Goal: Task Accomplishment & Management: Complete application form

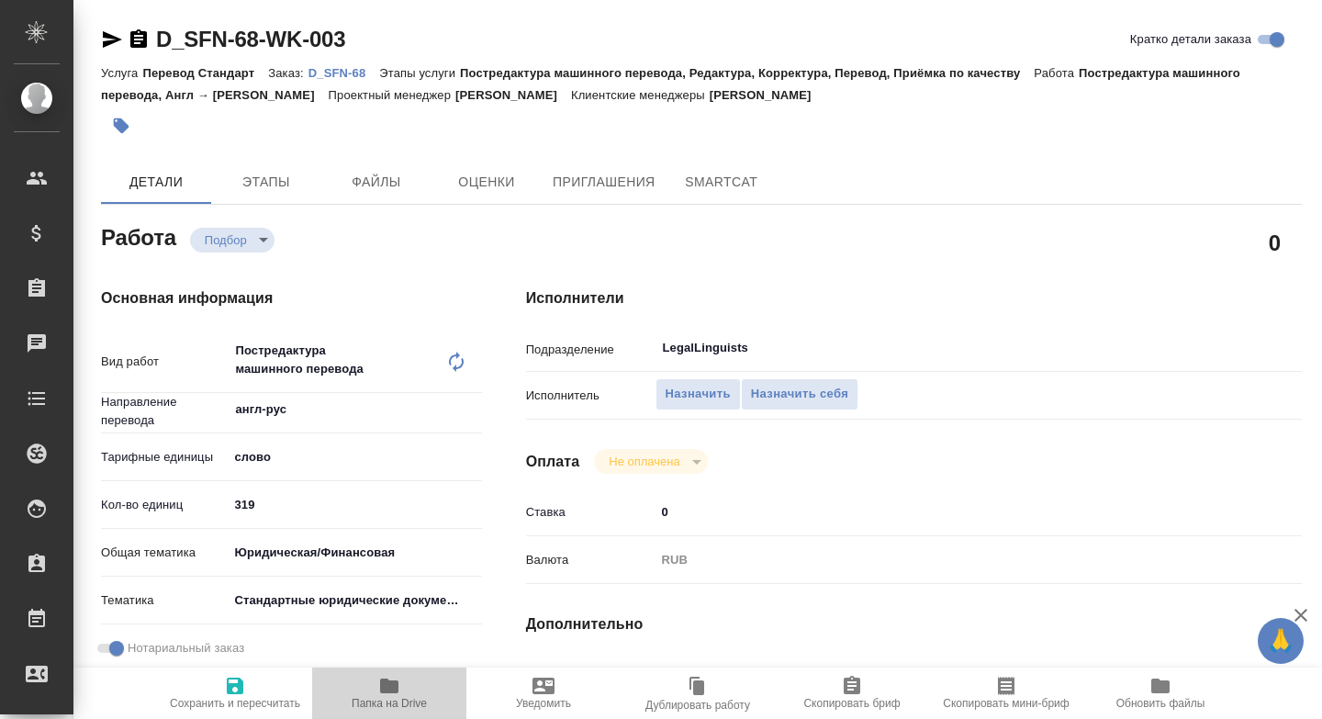
click at [380, 693] on icon "button" at bounding box center [389, 686] width 22 height 22
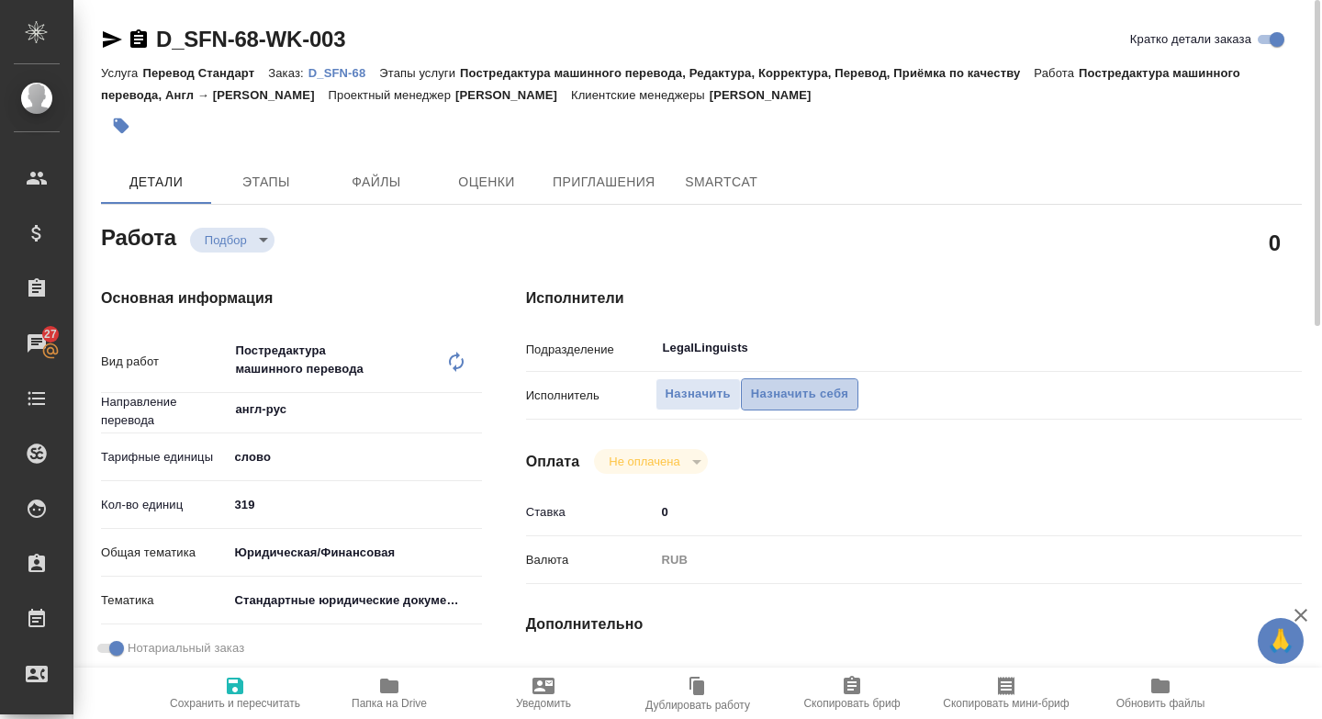
click at [782, 388] on span "Назначить себя" at bounding box center [799, 394] width 97 height 21
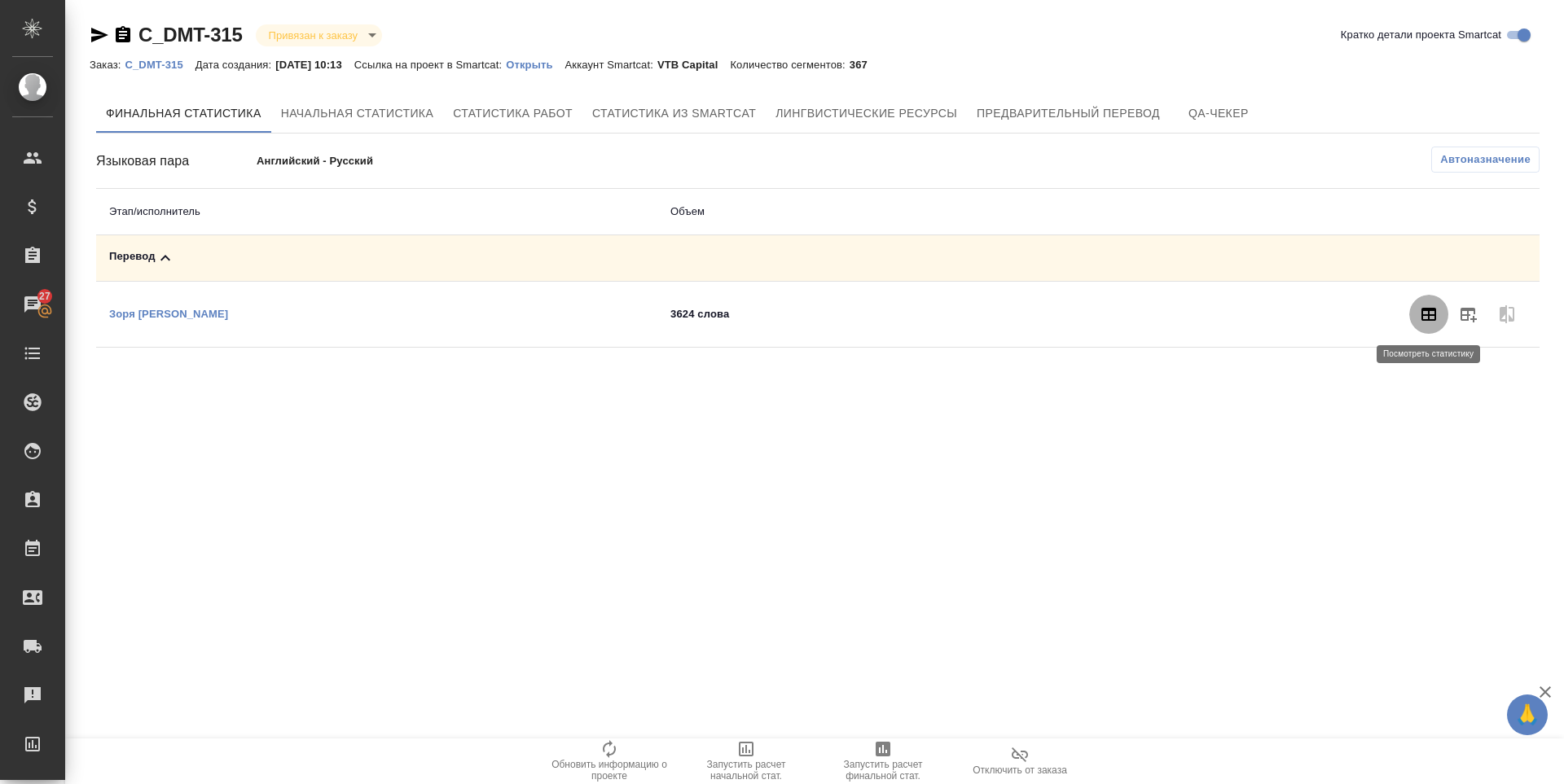
click at [1431, 311] on icon "button" at bounding box center [1428, 314] width 15 height 13
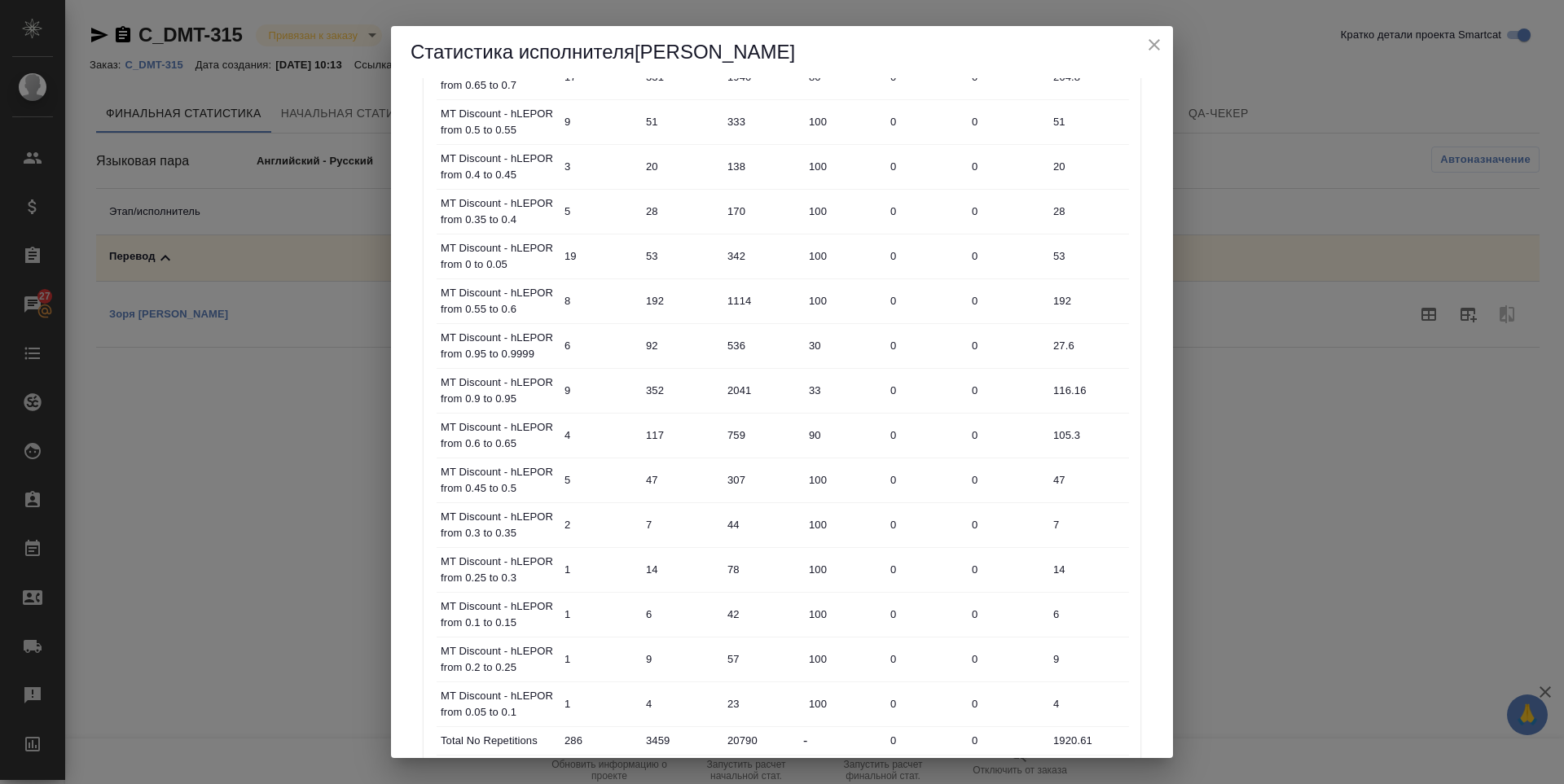
scroll to position [1114, 0]
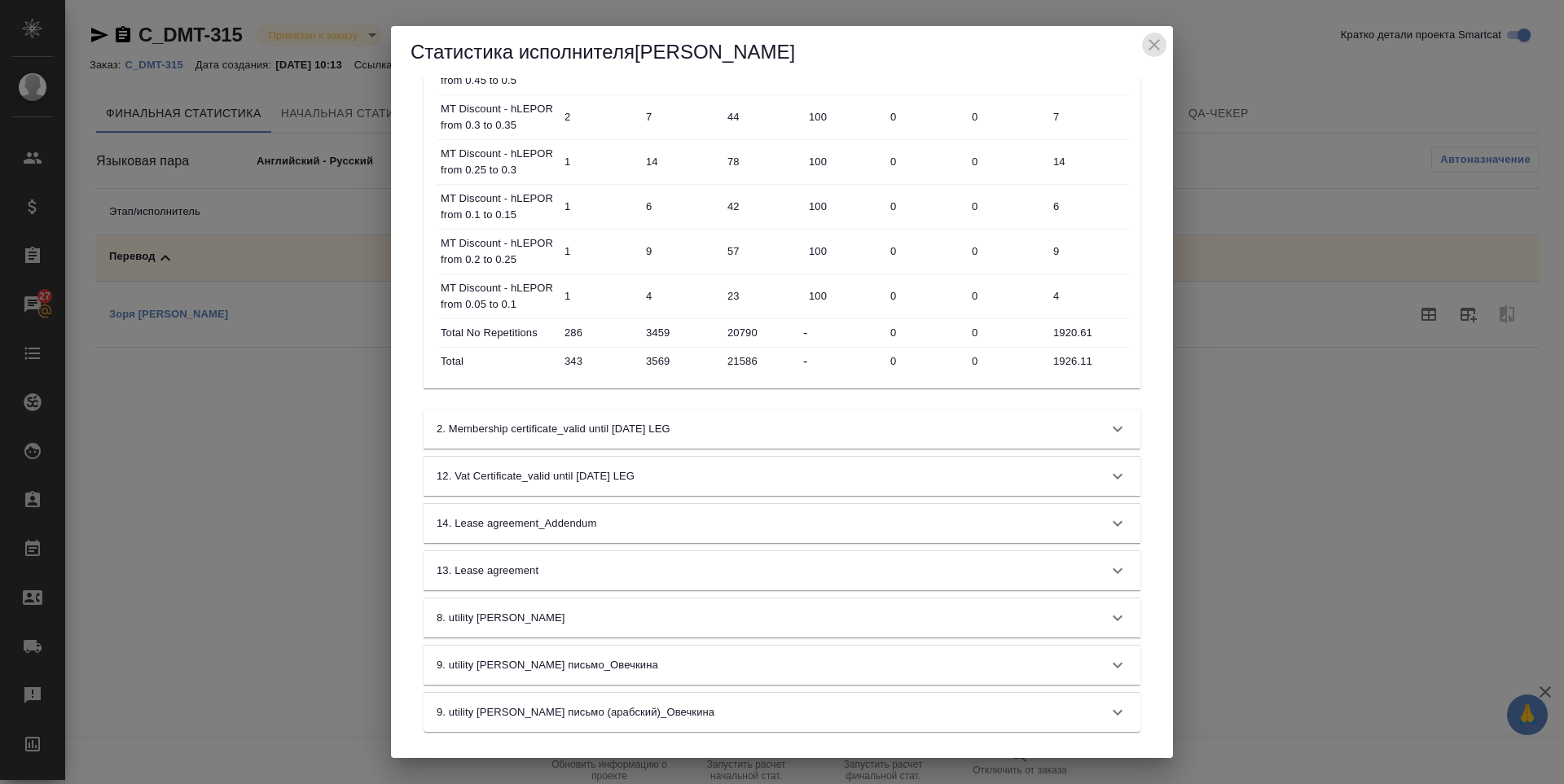
click at [1160, 45] on icon "close" at bounding box center [1154, 44] width 20 height 20
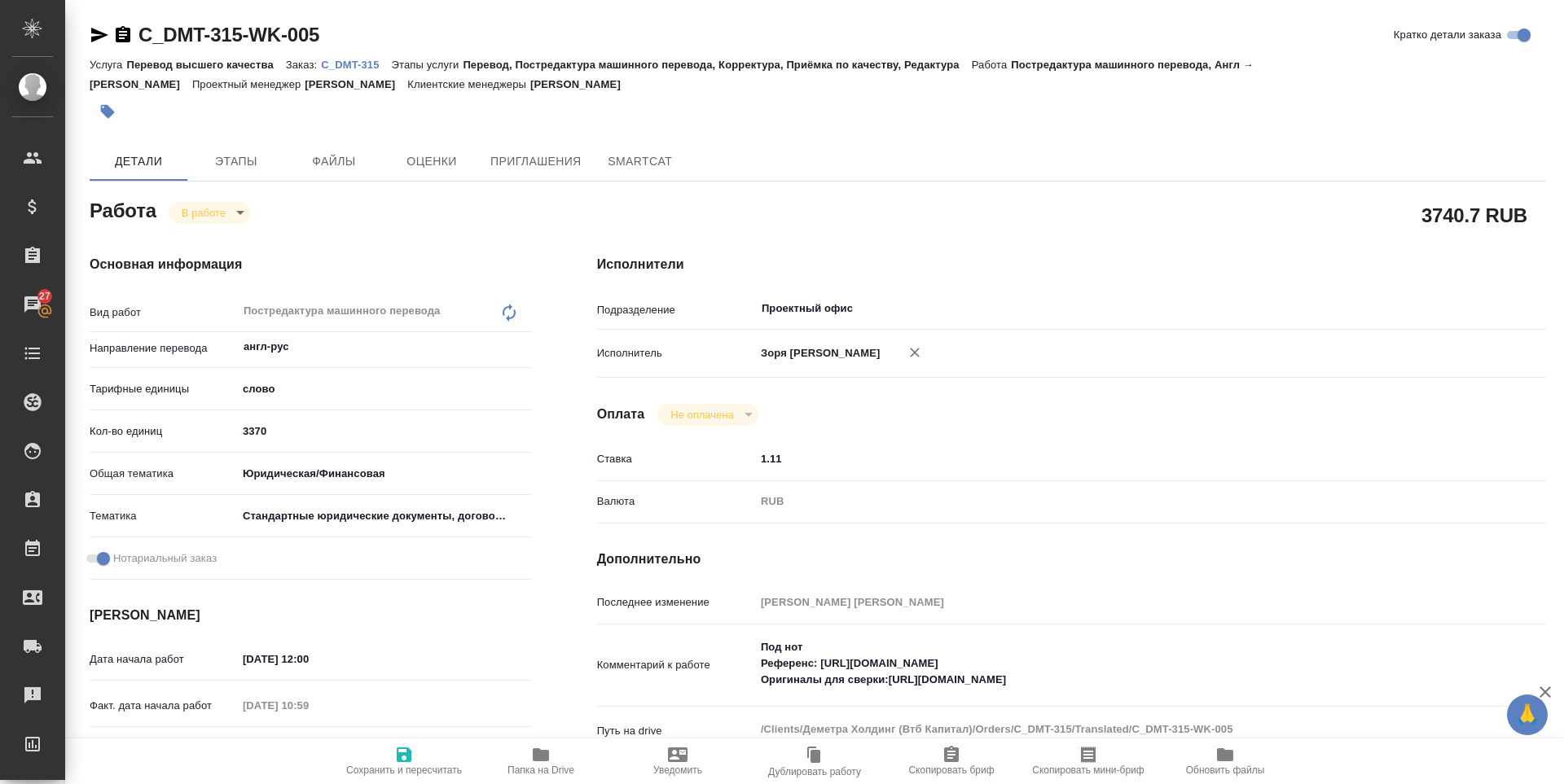
click at [96, 35] on icon "button" at bounding box center [99, 35] width 20 height 20
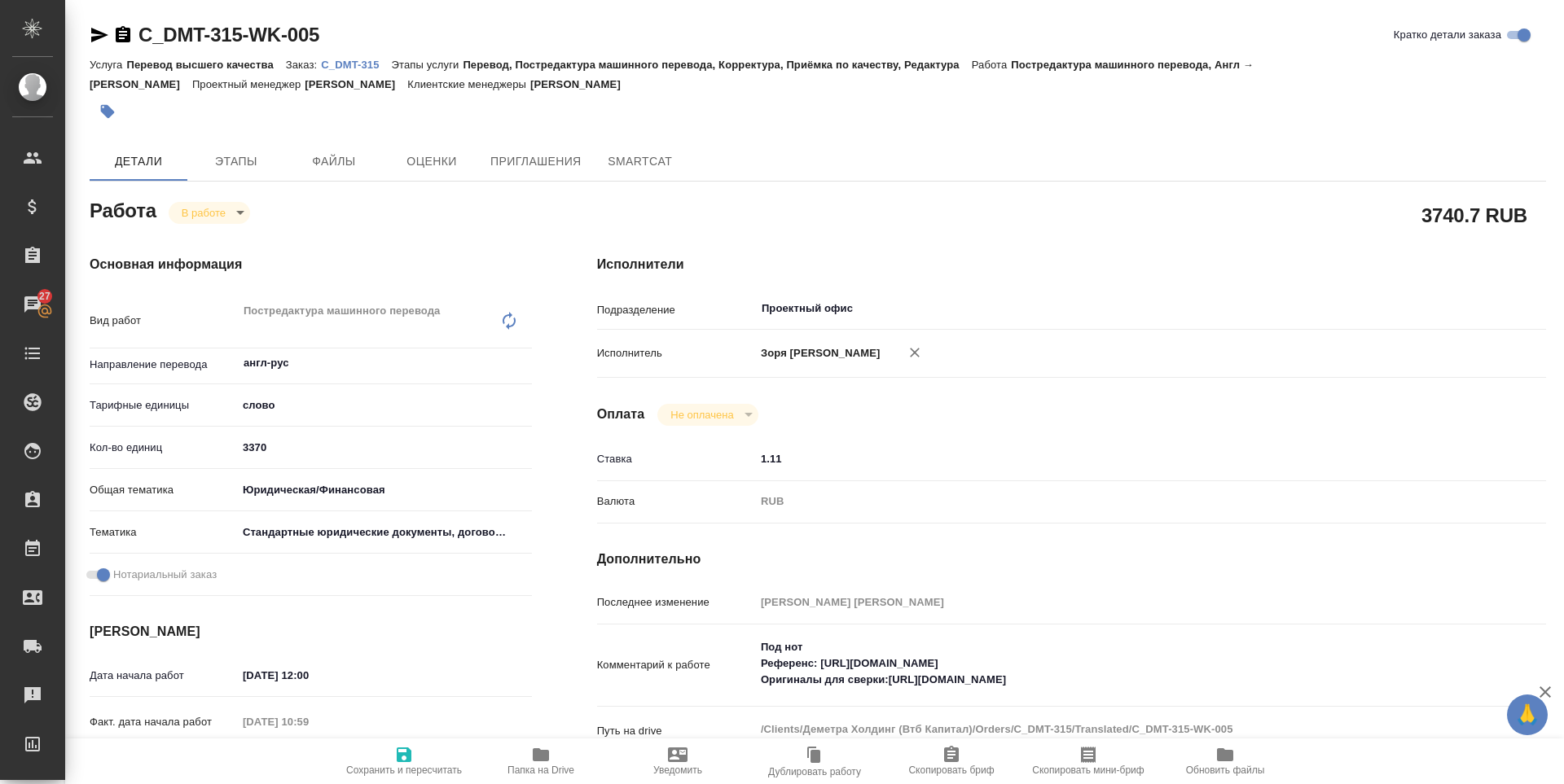
click at [533, 762] on icon "button" at bounding box center [541, 755] width 20 height 20
click at [206, 212] on body "🙏 .cls-1 fill:#fff; AWATERA Zoria Tatiana Клиенты Спецификации Заказы 27 Чаты T…" at bounding box center [782, 392] width 1564 height 784
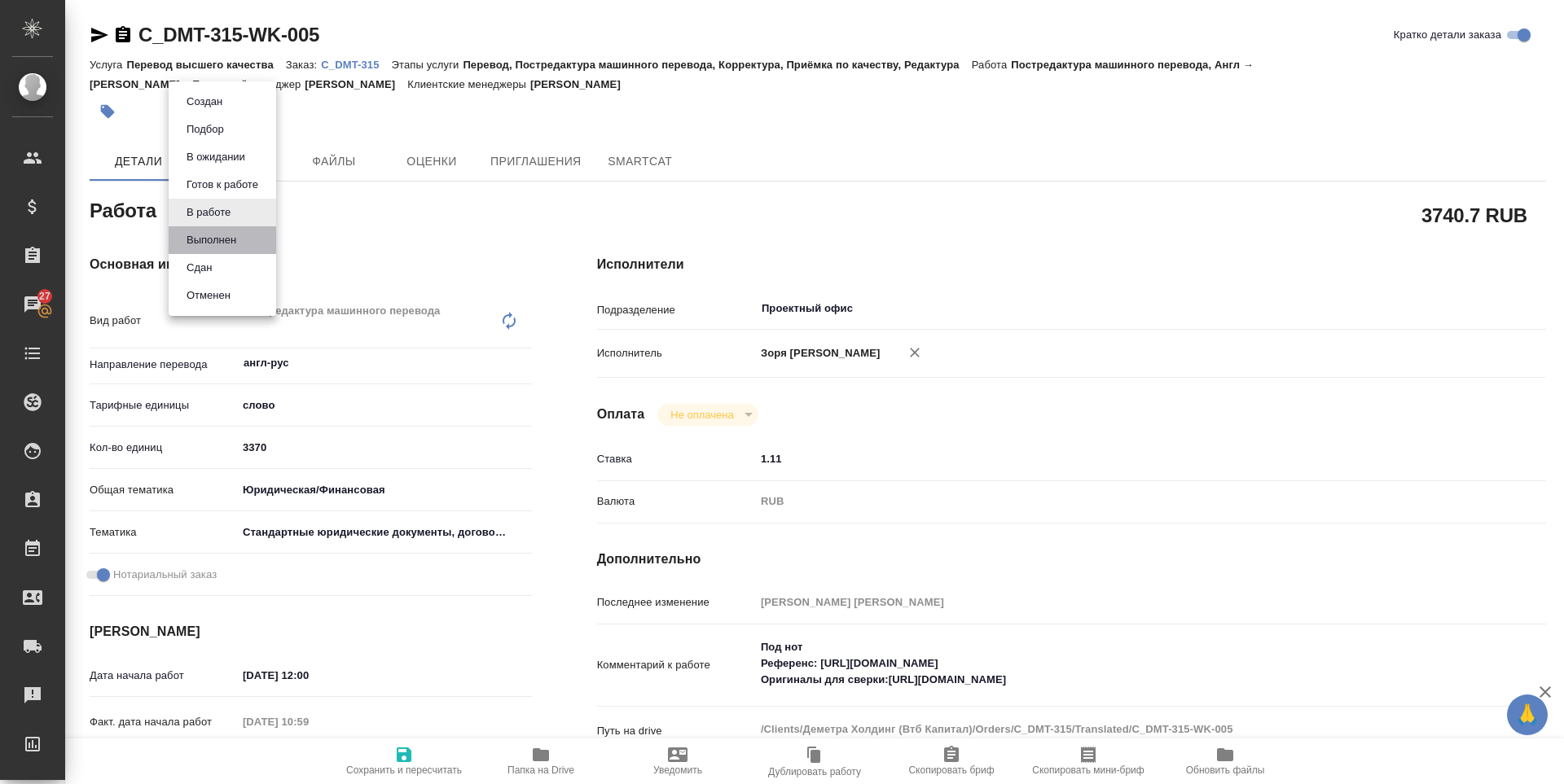
click at [209, 230] on li "Выполнен" at bounding box center [222, 239] width 107 height 27
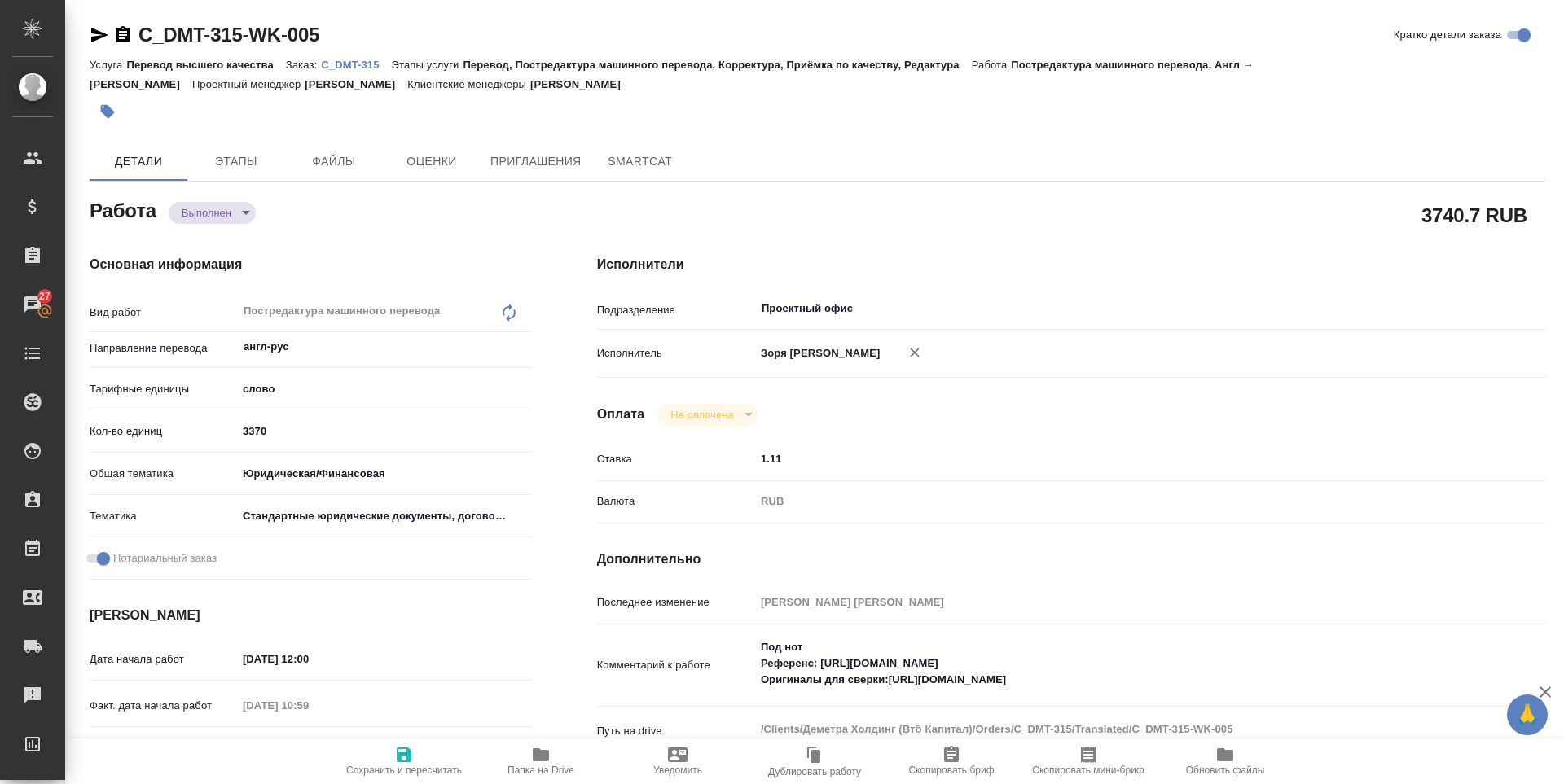
type textarea "x"
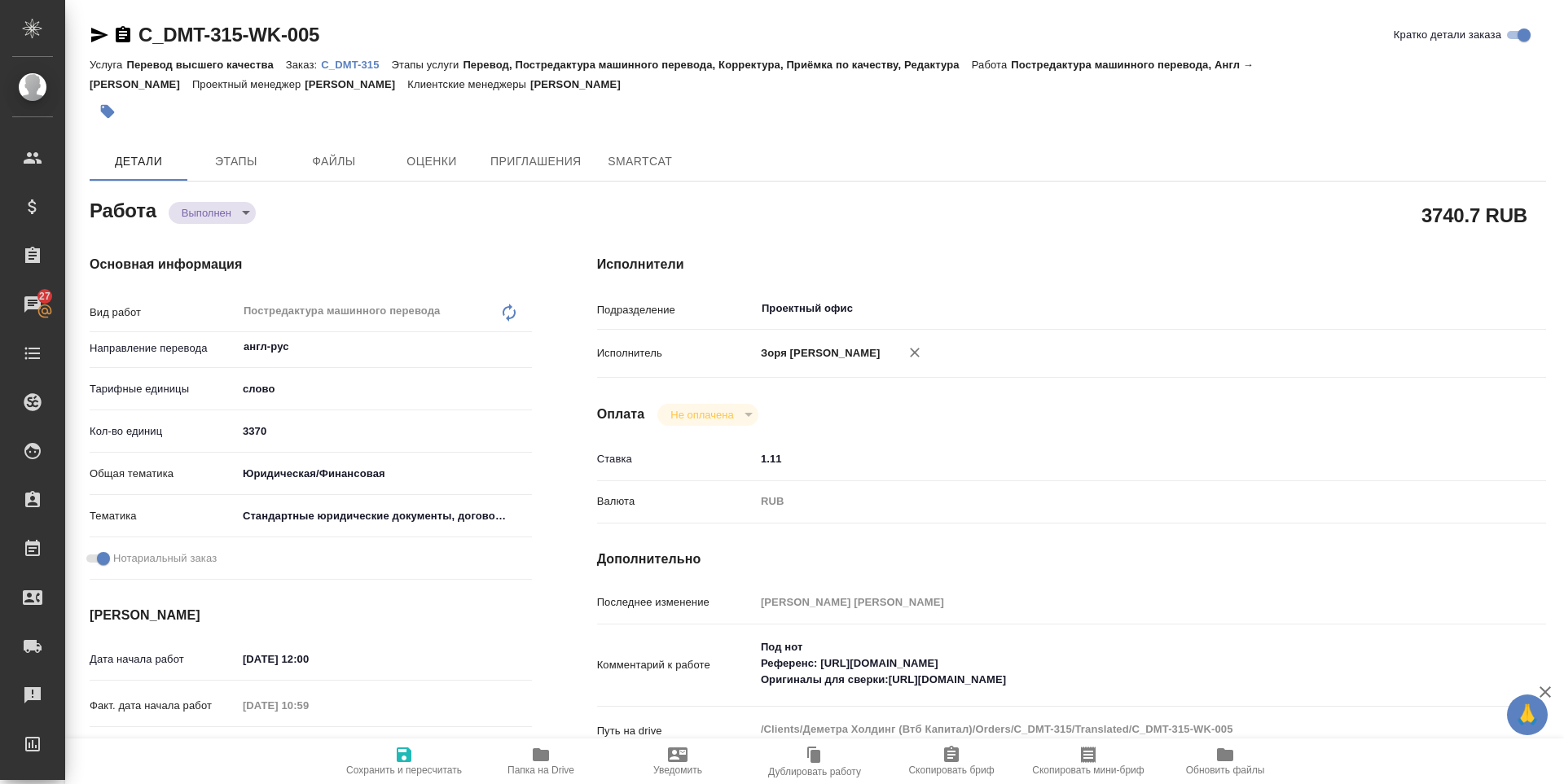
type textarea "x"
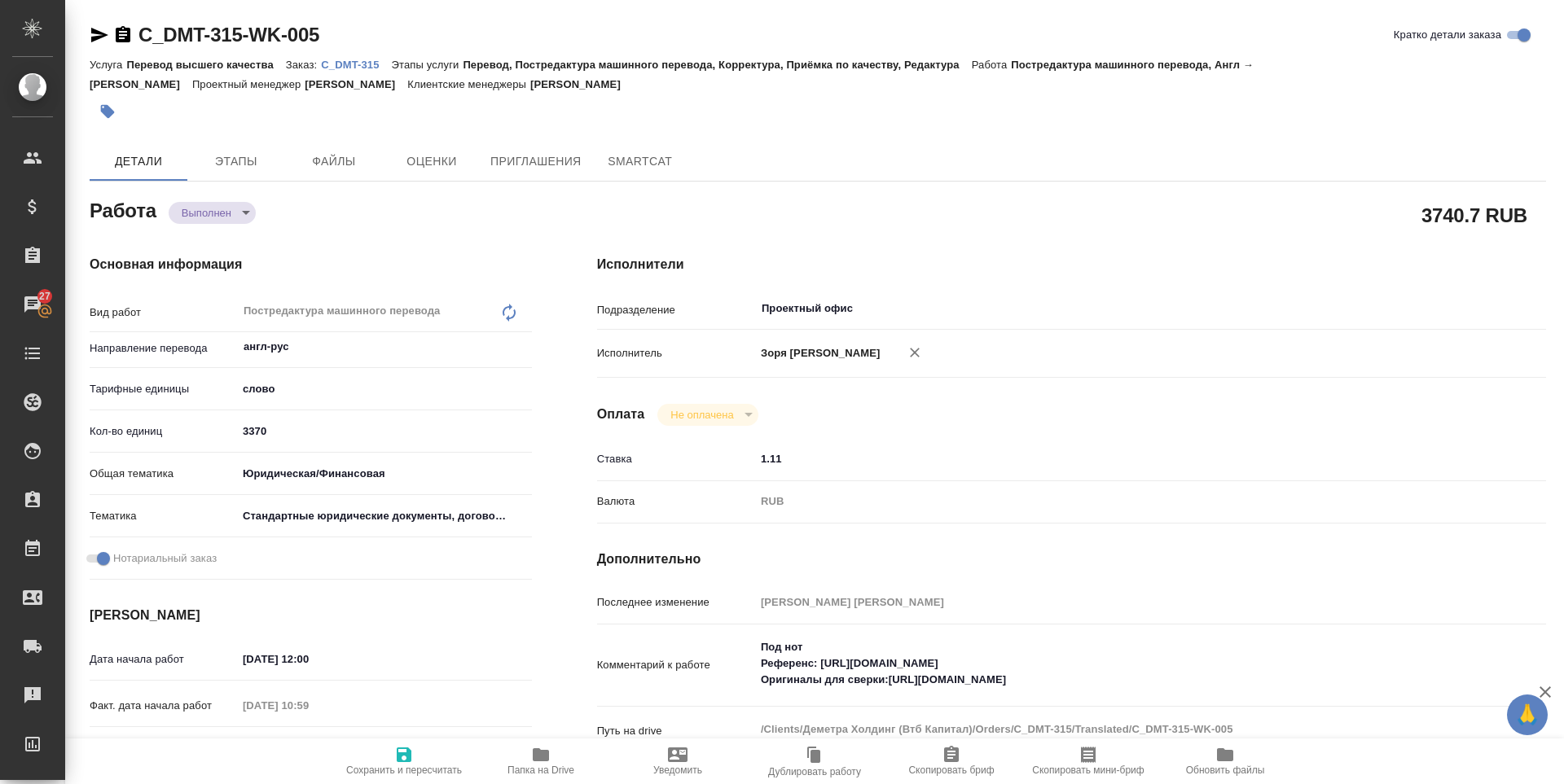
type textarea "x"
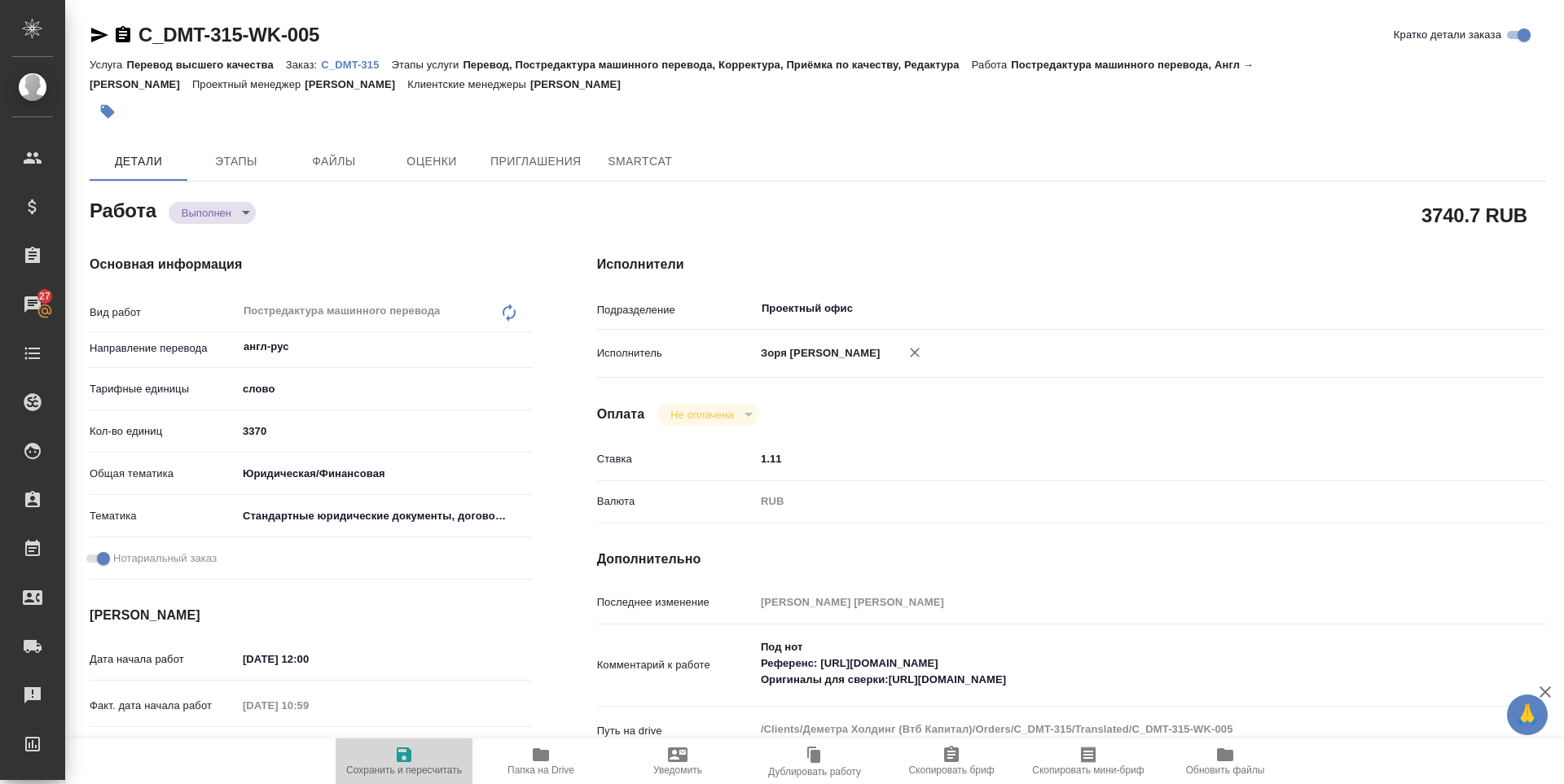
click at [373, 750] on span "Сохранить и пересчитать" at bounding box center [404, 760] width 117 height 31
type textarea "x"
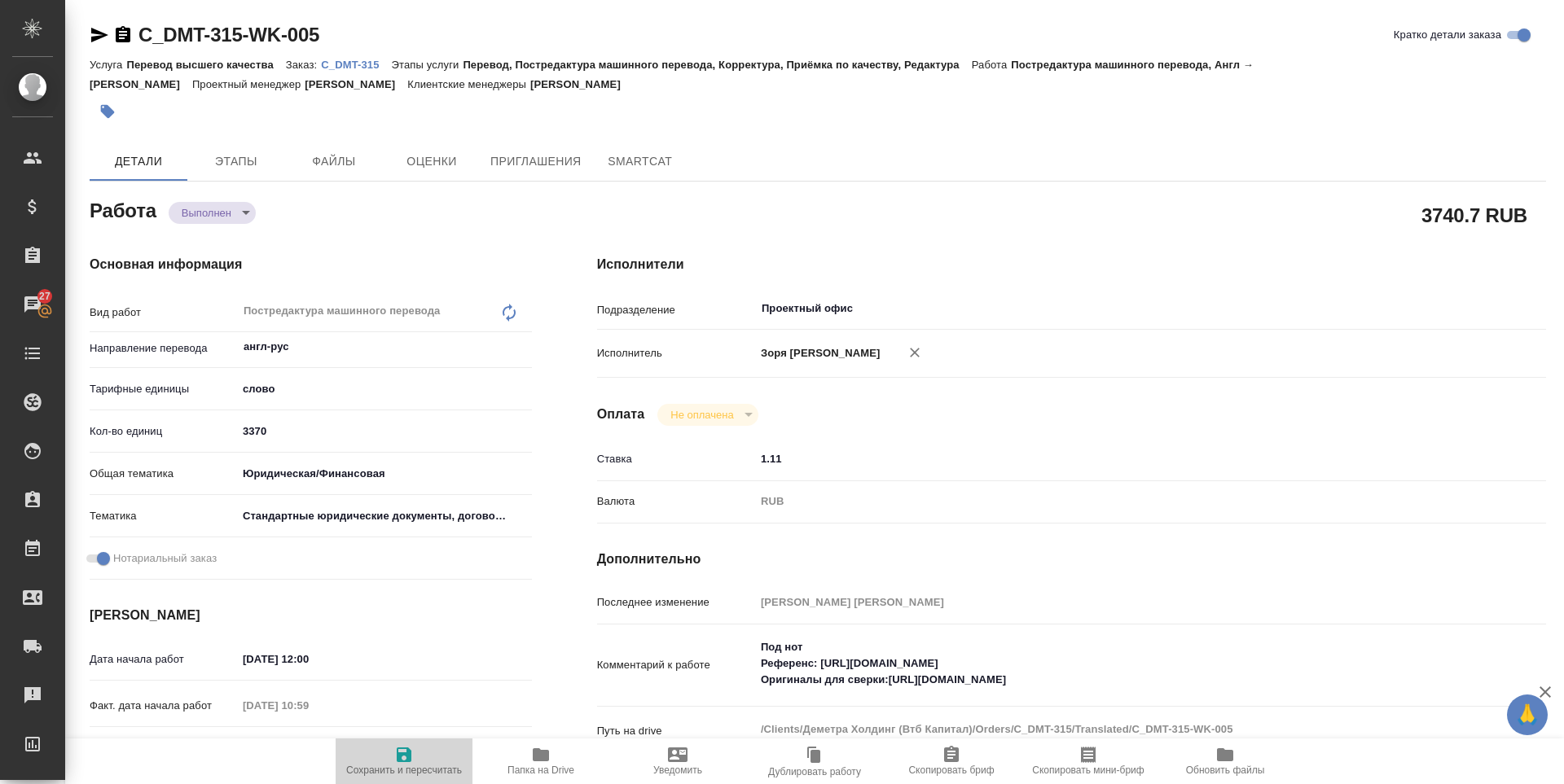
type textarea "x"
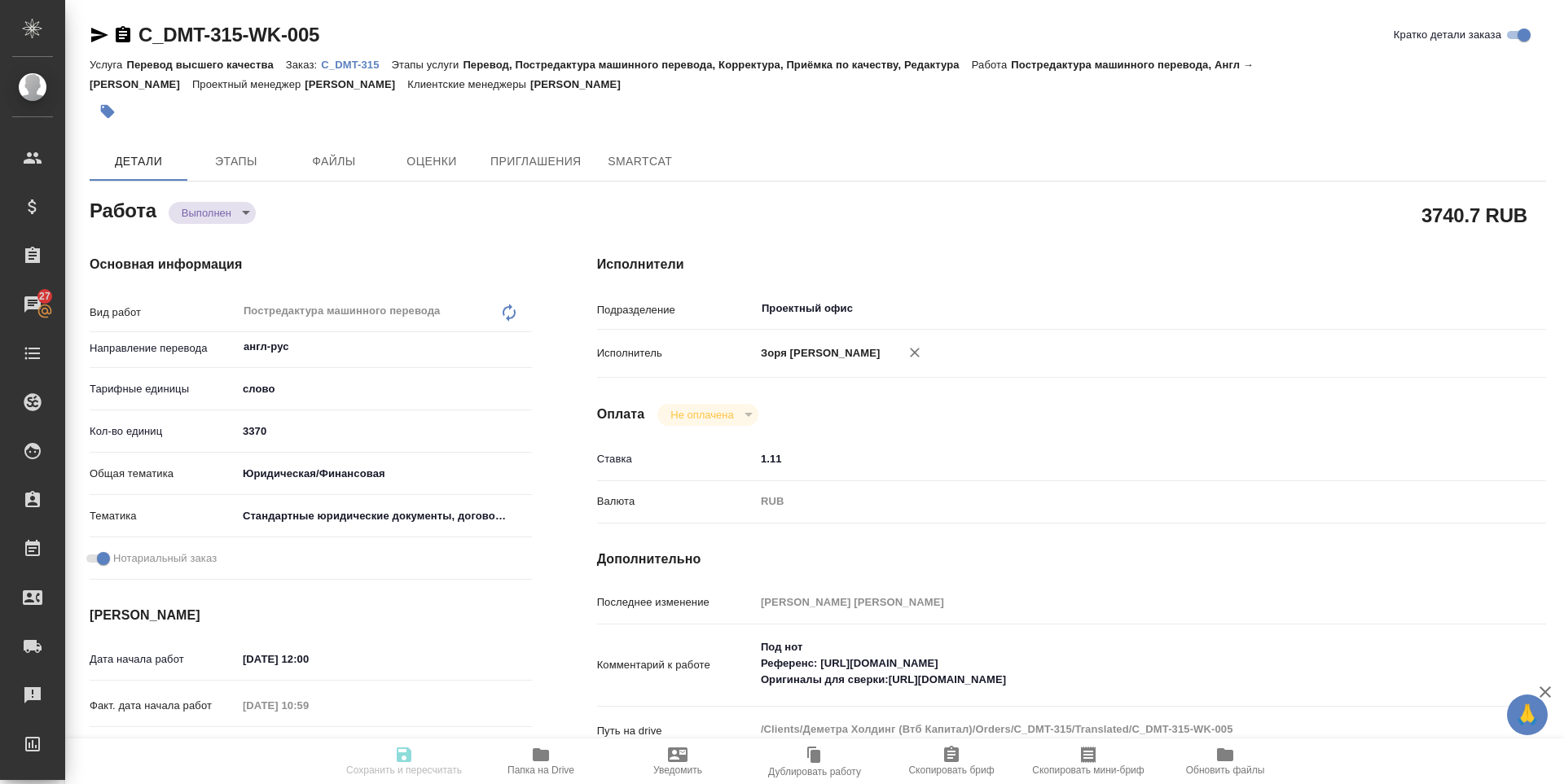
type textarea "x"
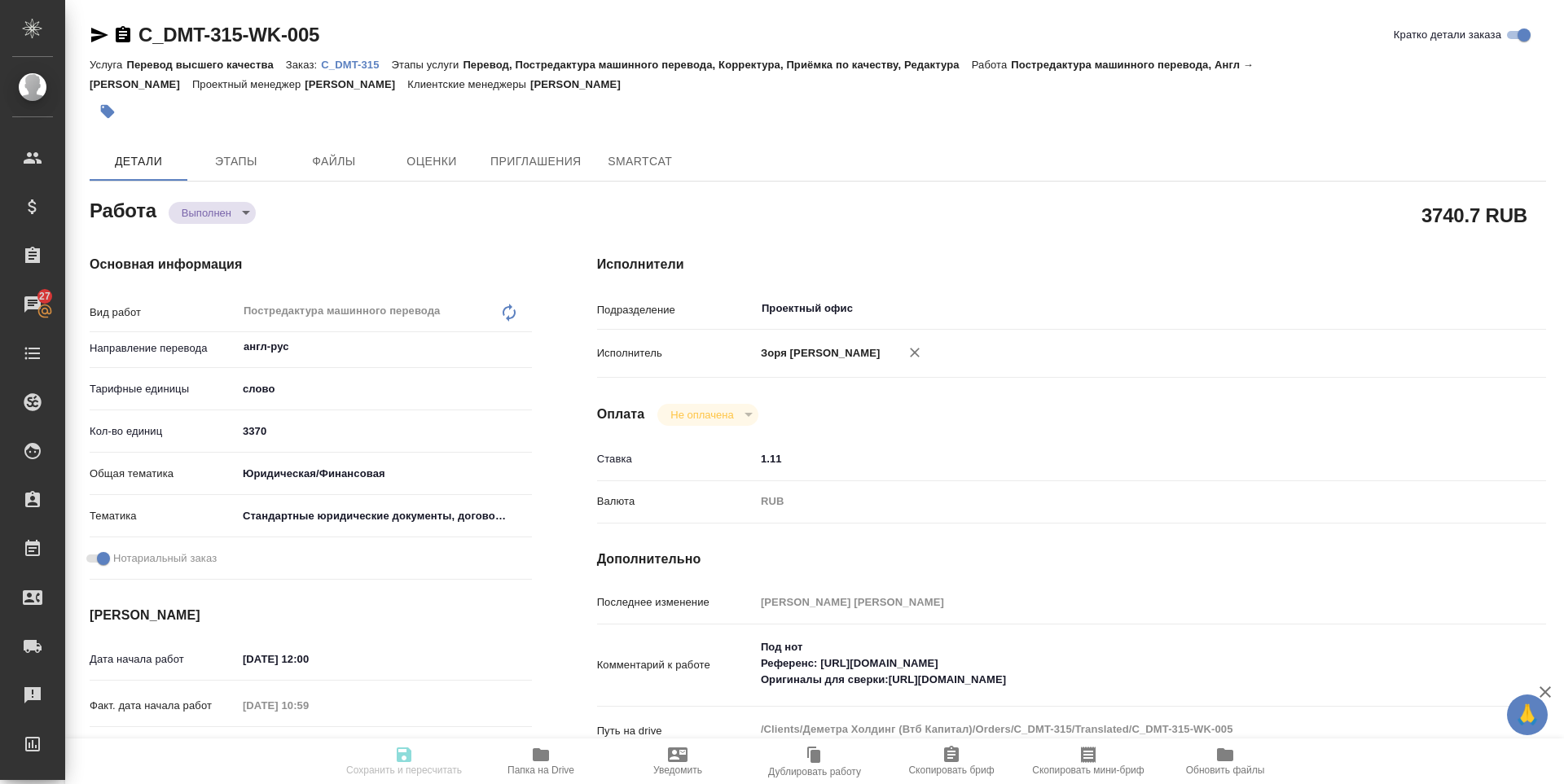
type textarea "x"
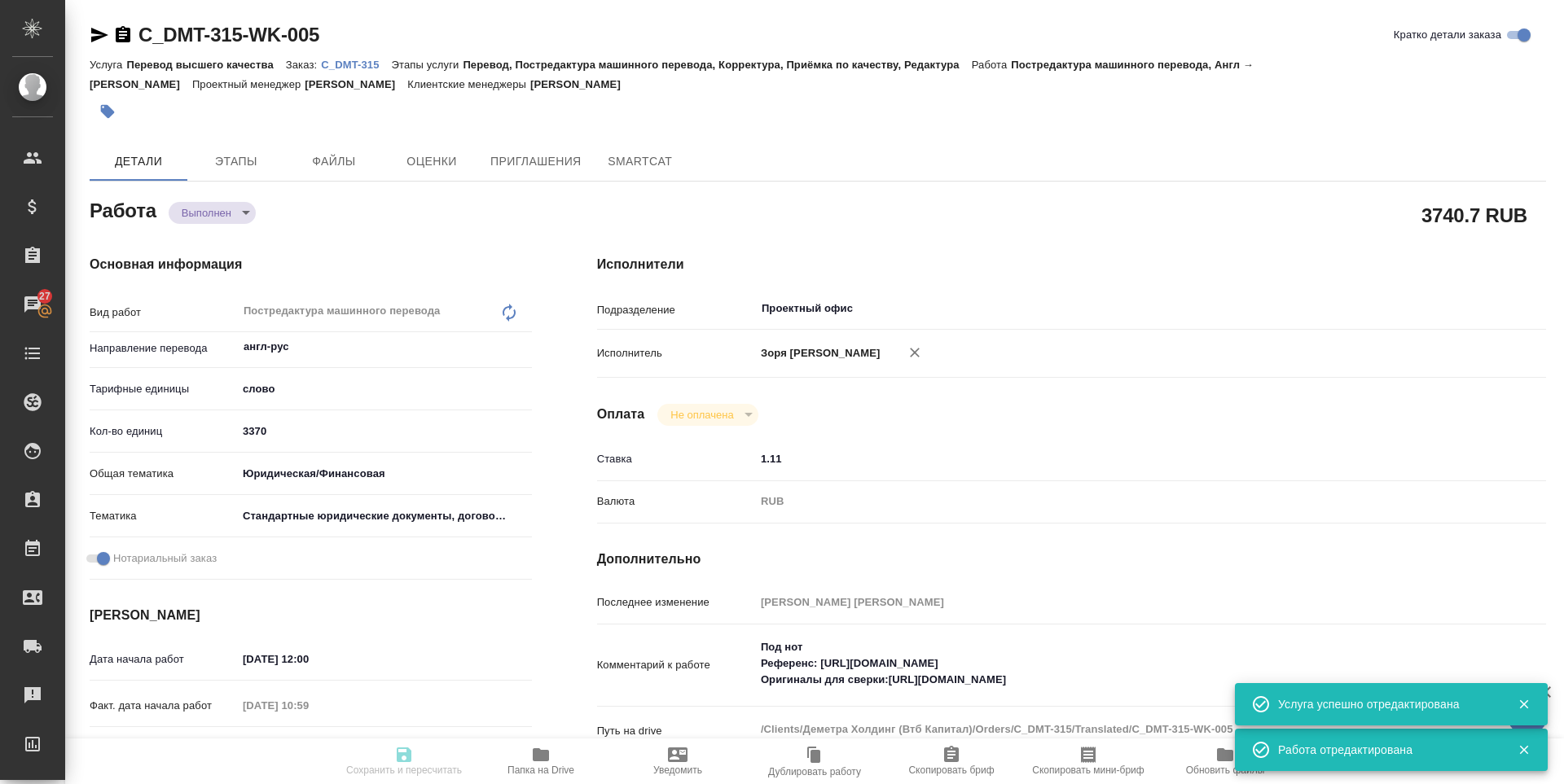
type input "completed"
type textarea "Постредактура машинного перевода"
type textarea "x"
type input "англ-рус"
type input "5a8b1489cc6b4906c91bfd90"
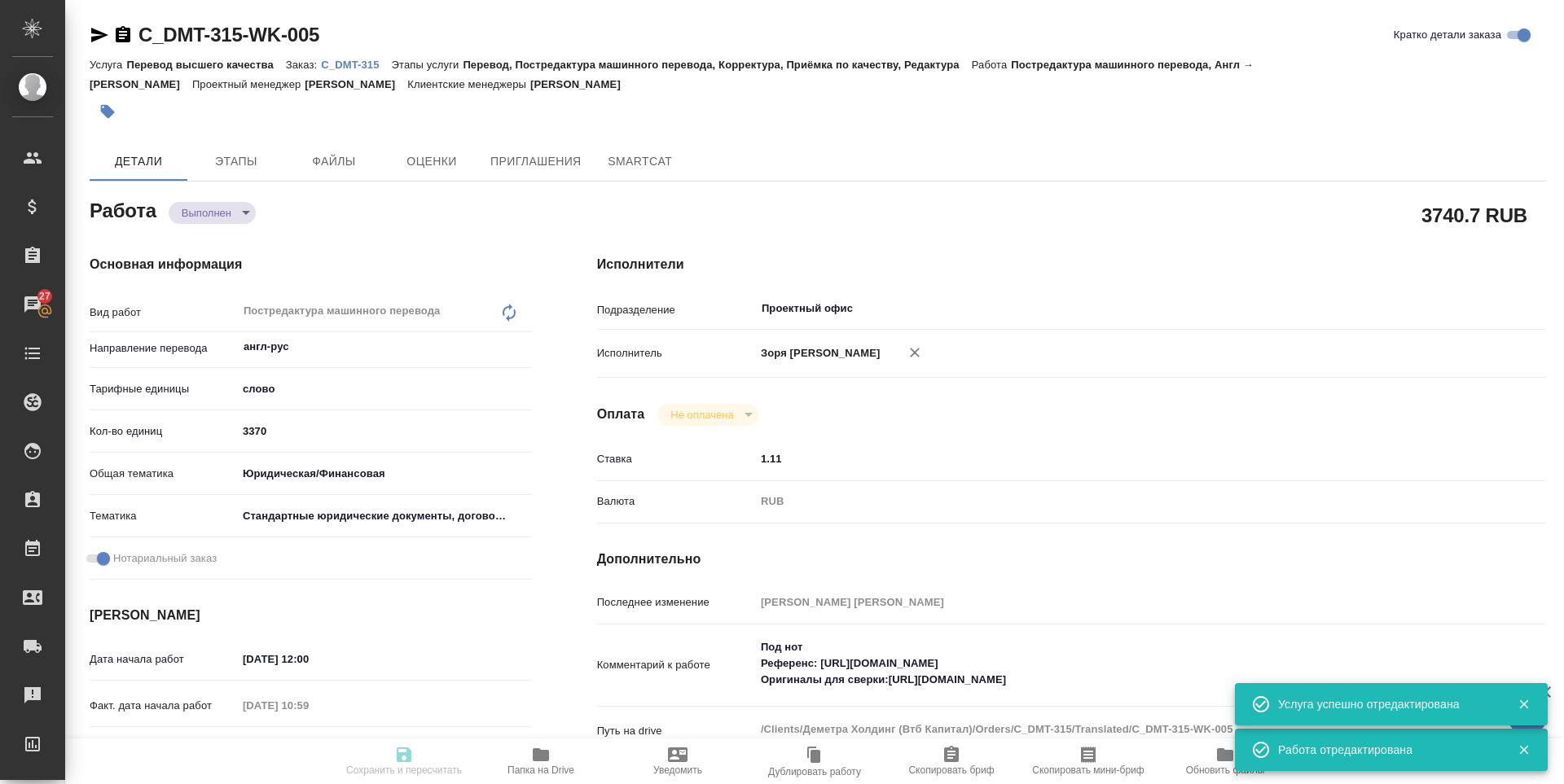
type input "3370"
type input "yr-fn"
type input "5f647205b73bc97568ca66bf"
checkbox input "true"
type input "10.09.2025 12:00"
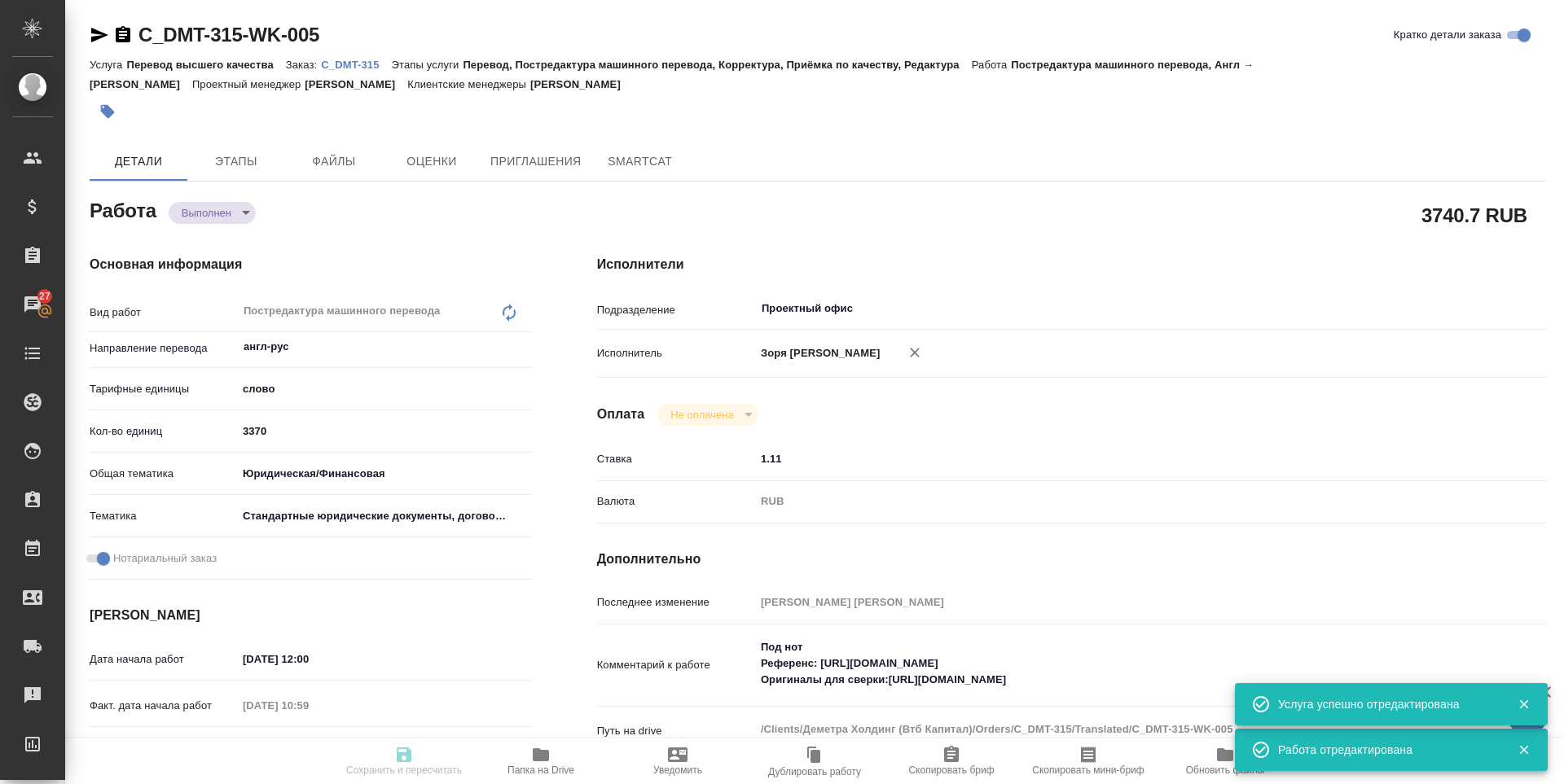
type input "12.09.2025 10:59"
type input "14.09.2025 12:00"
type input "12.09.2025 15:17"
type input "17.09.2025 12:00"
type input "Проектный офис"
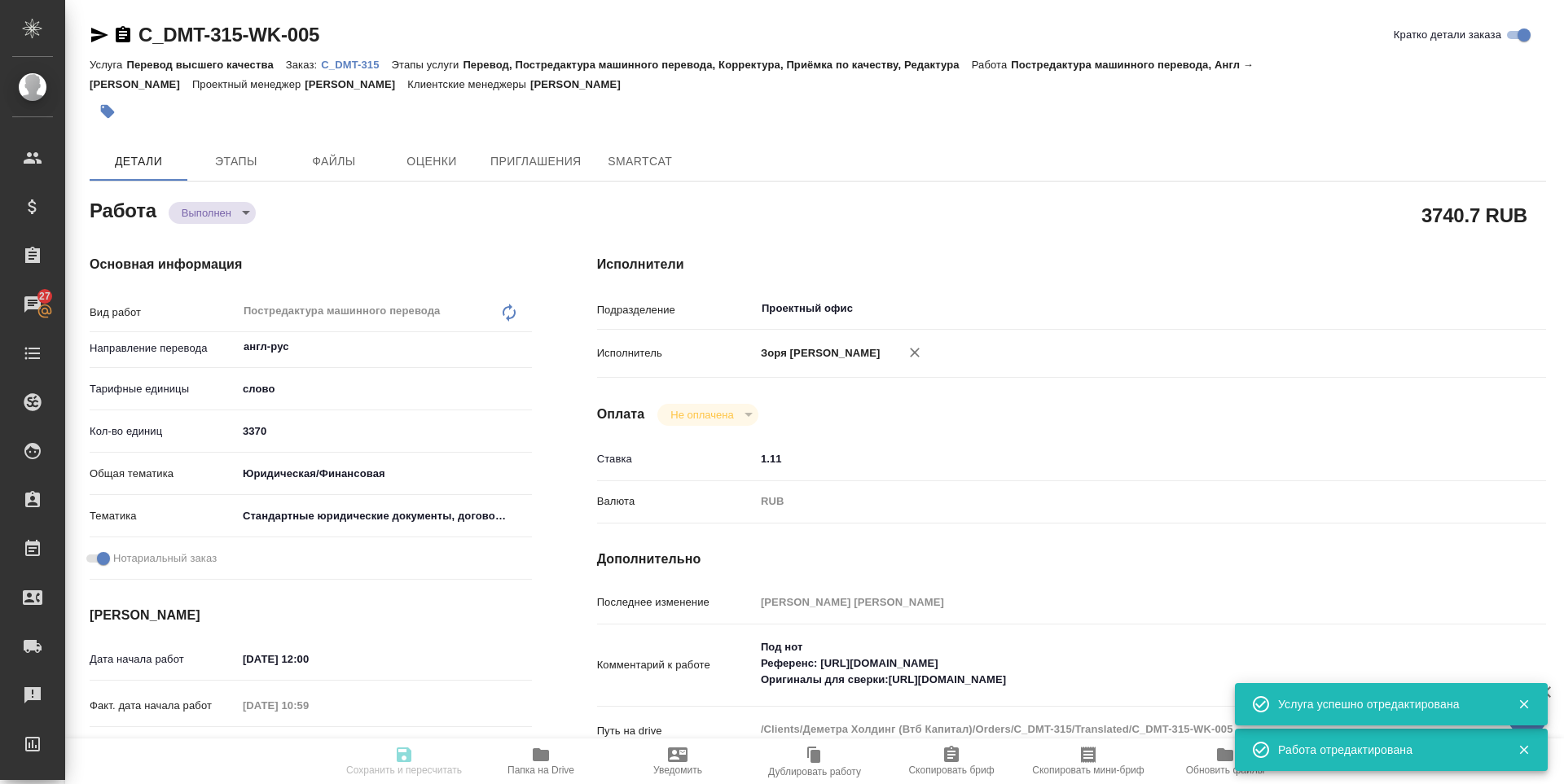
type input "notPayed"
type input "1.11"
type input "RUB"
type input "[PERSON_NAME] [PERSON_NAME]"
type textarea "Под нот Референс: https://drive.awatera.com/s/5q5zMw2XxdSRoFC Оригиналы для све…"
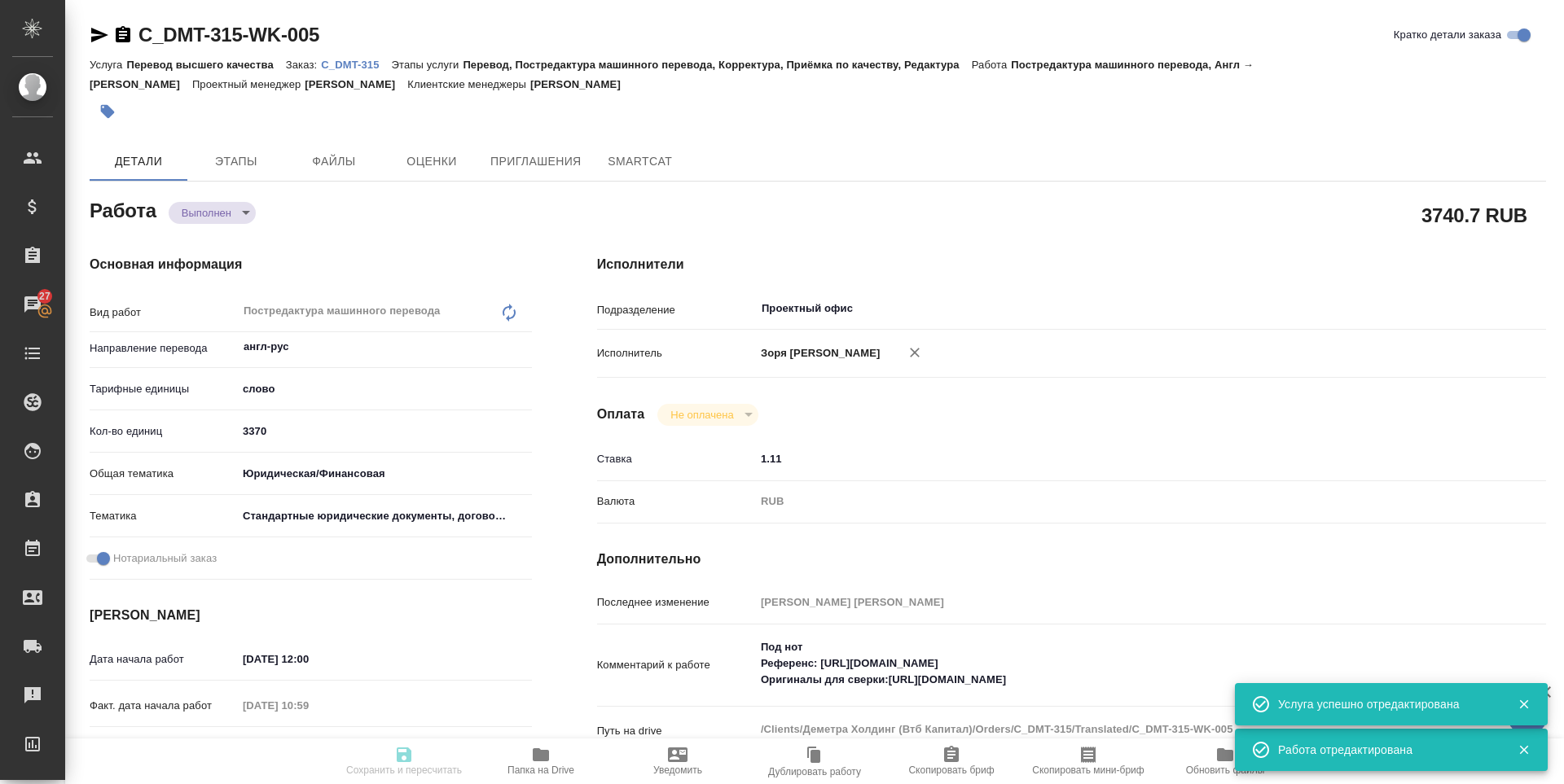
type textarea "x"
type textarea "/Clients/Деметра Холдинг (Втб Капитал)/Orders/C_DMT-315/Translated/C_DMT-315-WK…"
type textarea "x"
type input "C_DMT-315"
type input "Перевод высшего качества"
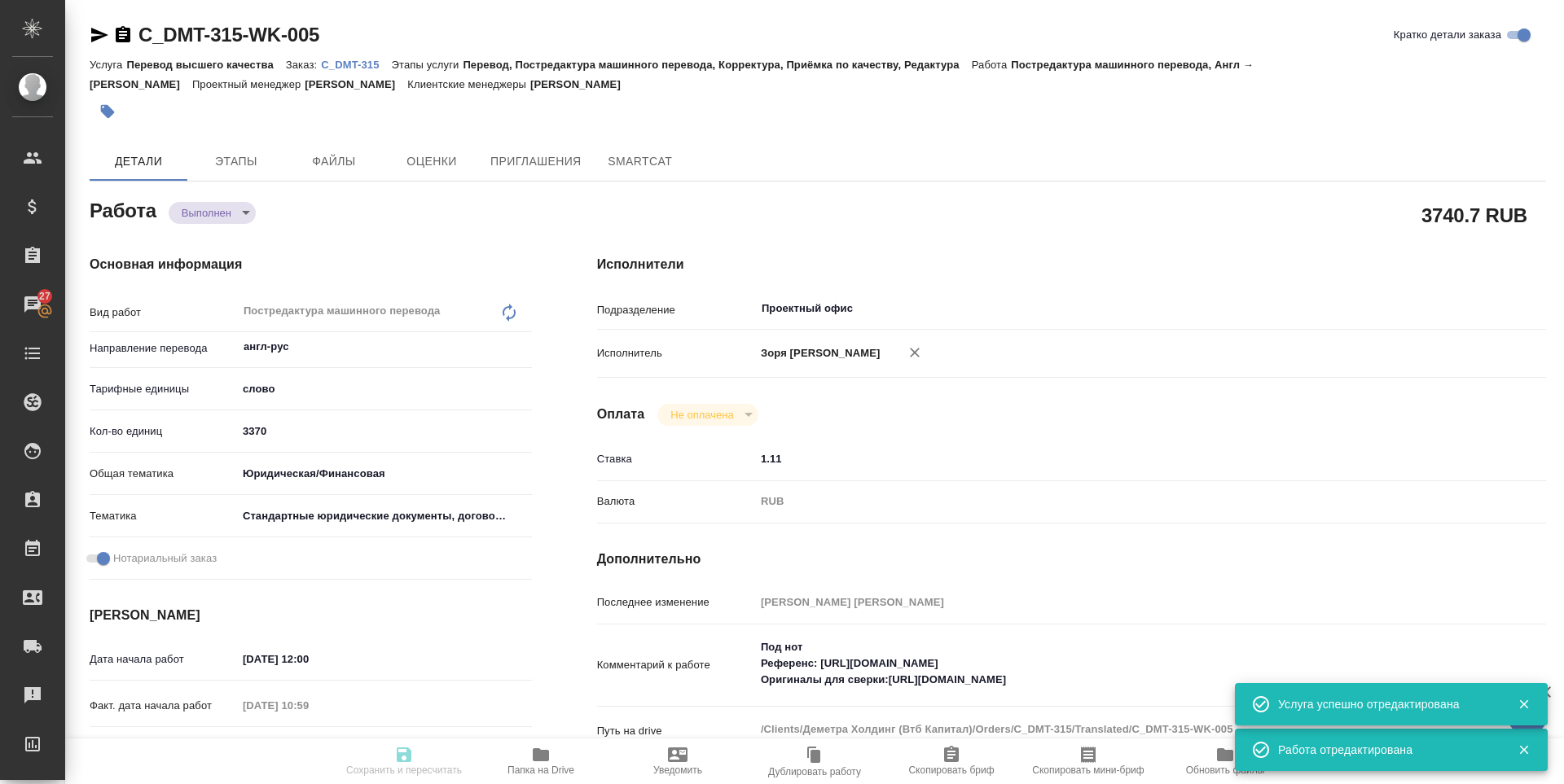
type input "Перевод, Постредактура машинного перевода, Корректура, Приёмка по качеству, Ред…"
type input "Димитриева Юлия"
type input "Заборова Александра"
type input "/Clients/Деметра Холдинг (Втб Капитал)/Orders/C_DMT-315"
type textarea "x"
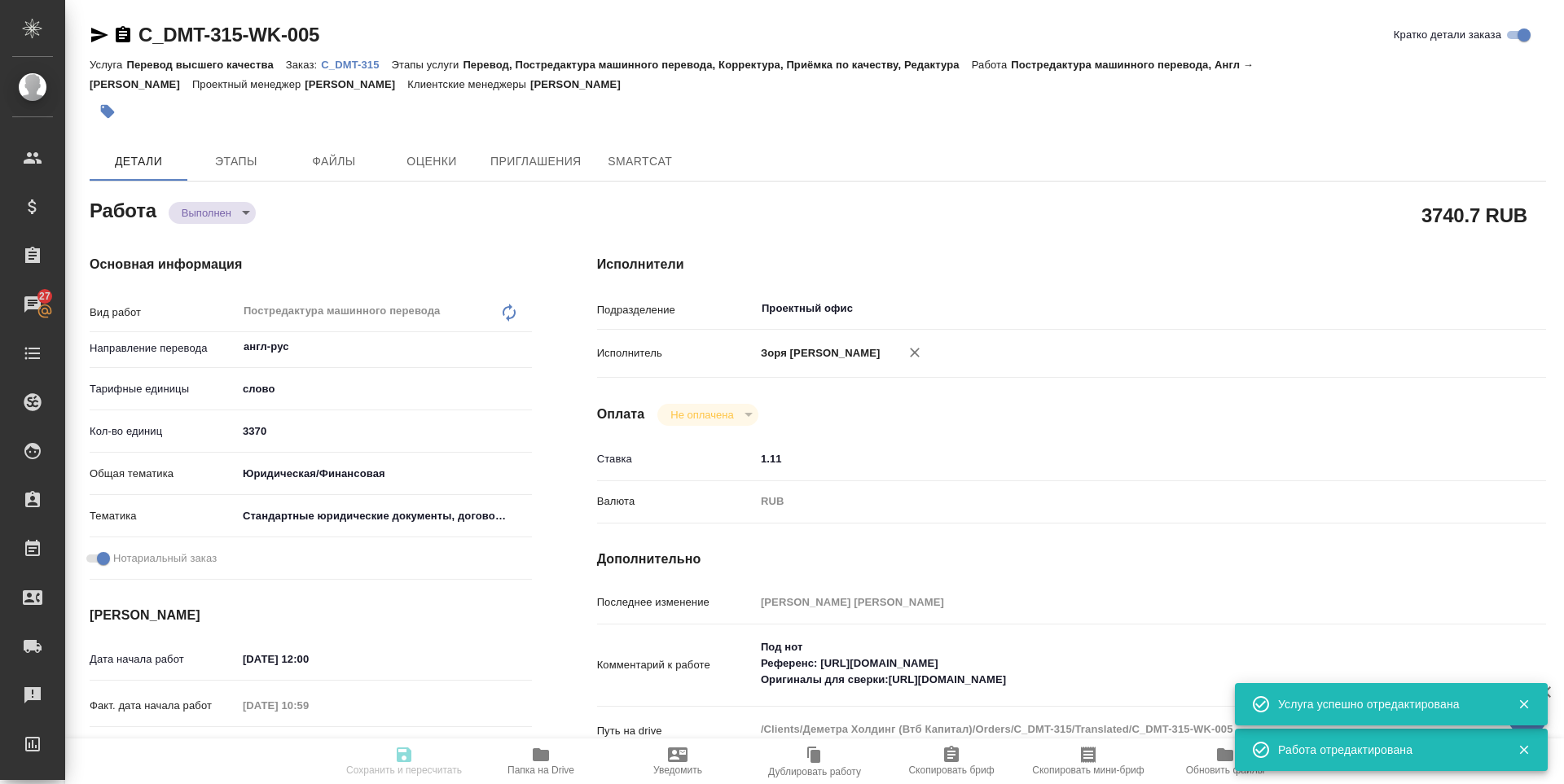
type textarea "x"
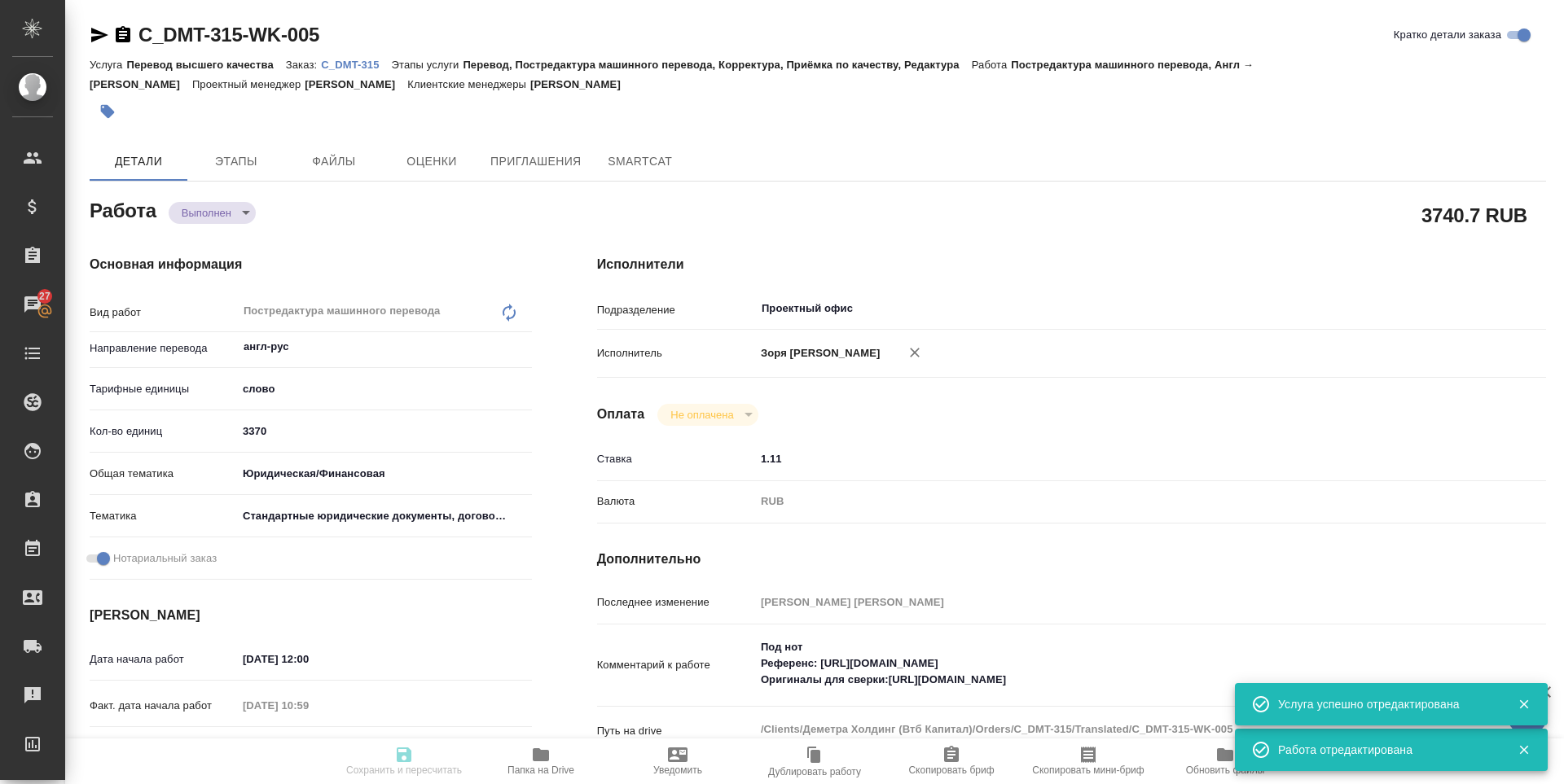
type textarea "x"
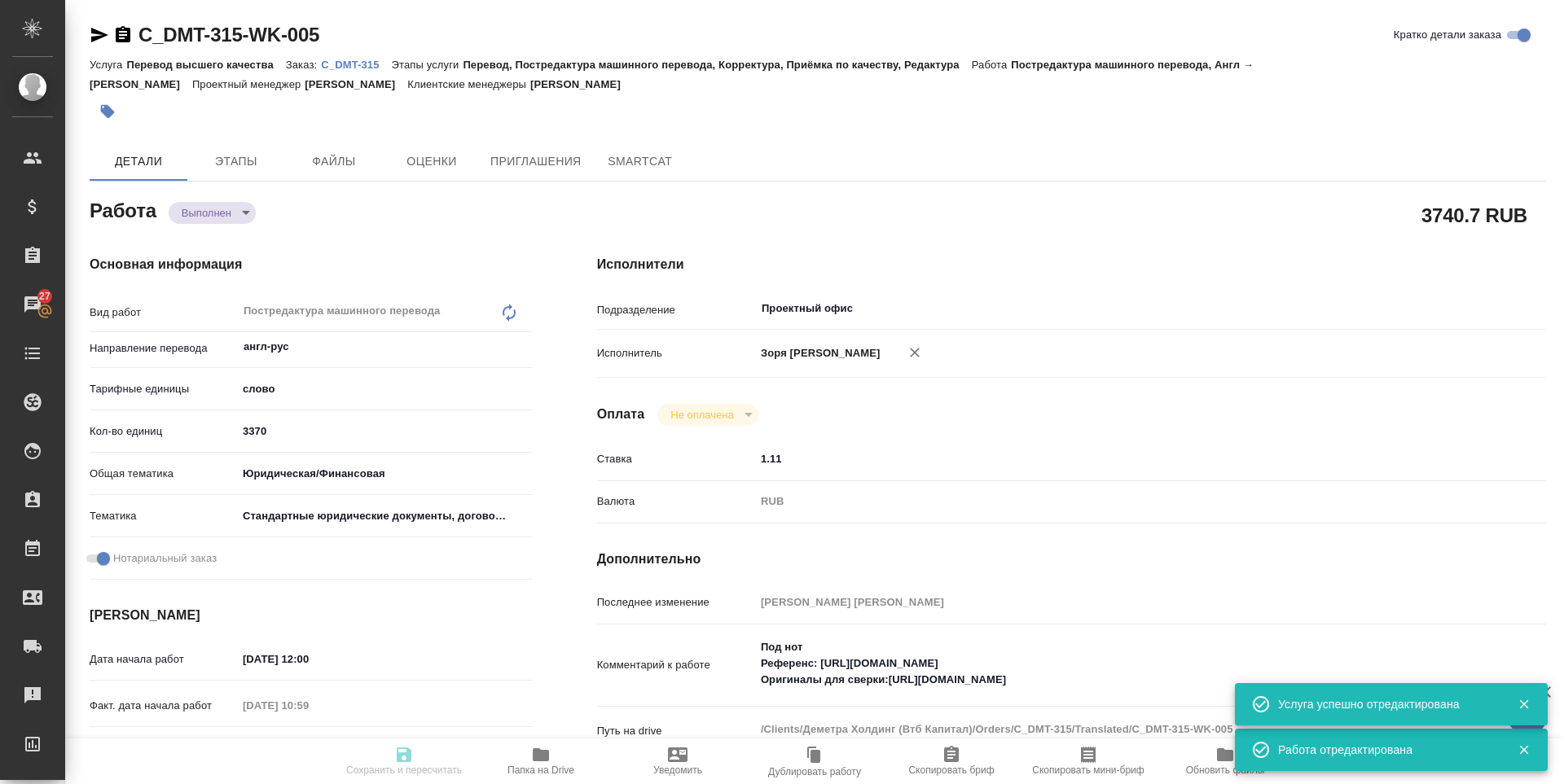
type textarea "x"
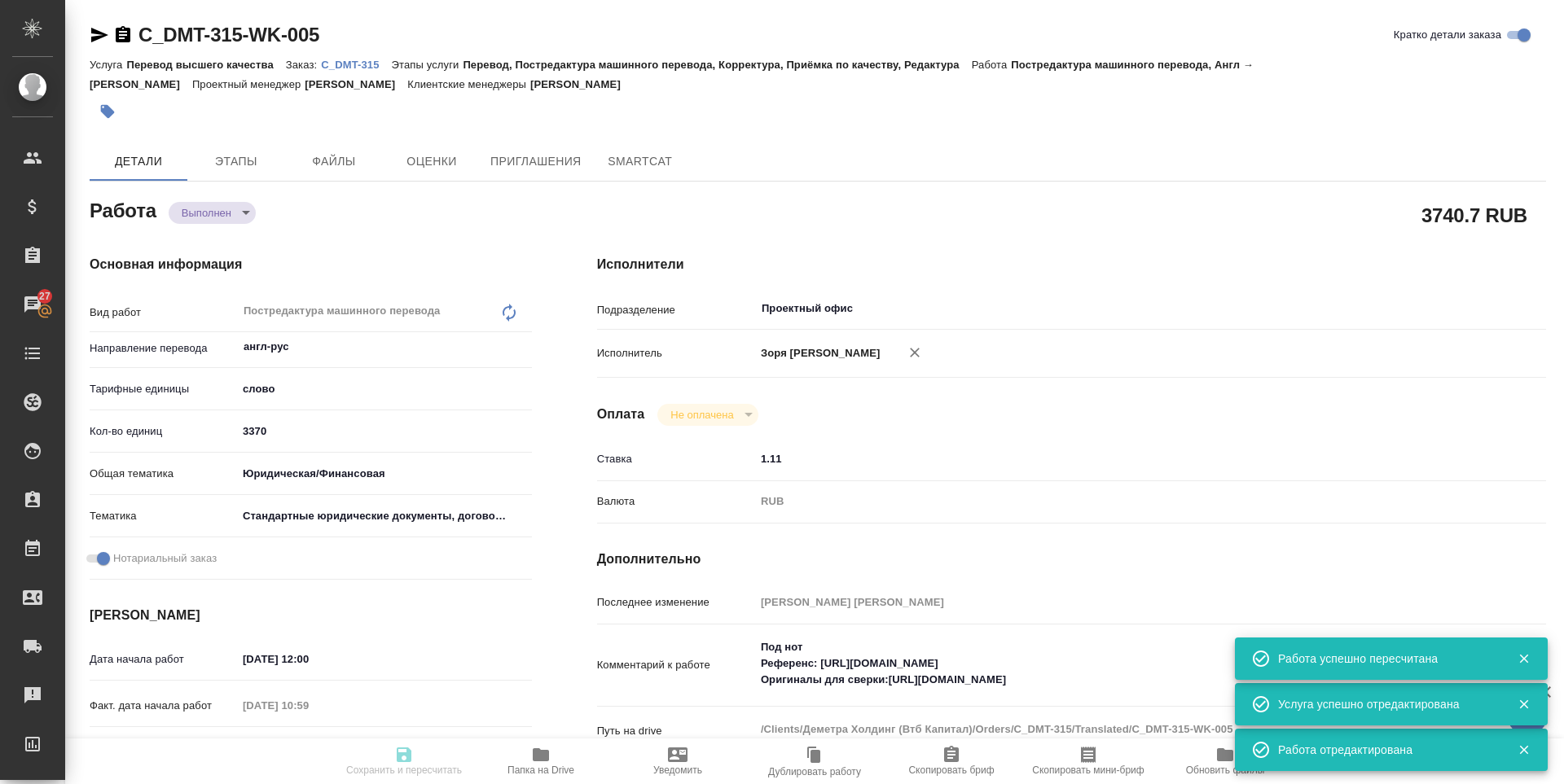
type input "completed"
type textarea "Постредактура машинного перевода"
type textarea "x"
type input "англ-рус"
type input "5a8b1489cc6b4906c91bfd90"
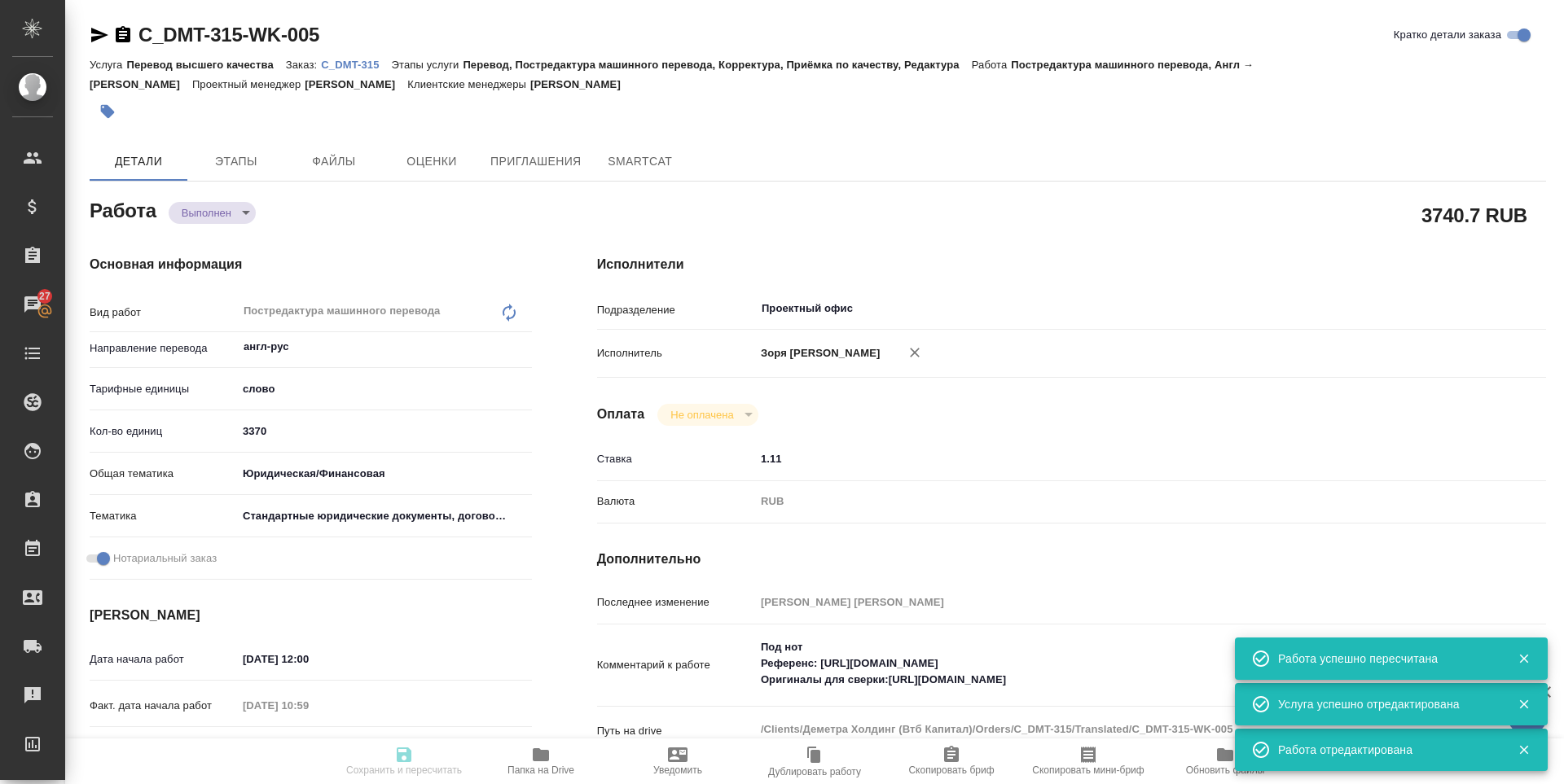
type input "3370"
type input "yr-fn"
type input "5f647205b73bc97568ca66bf"
checkbox input "true"
type input "10.09.2025 12:00"
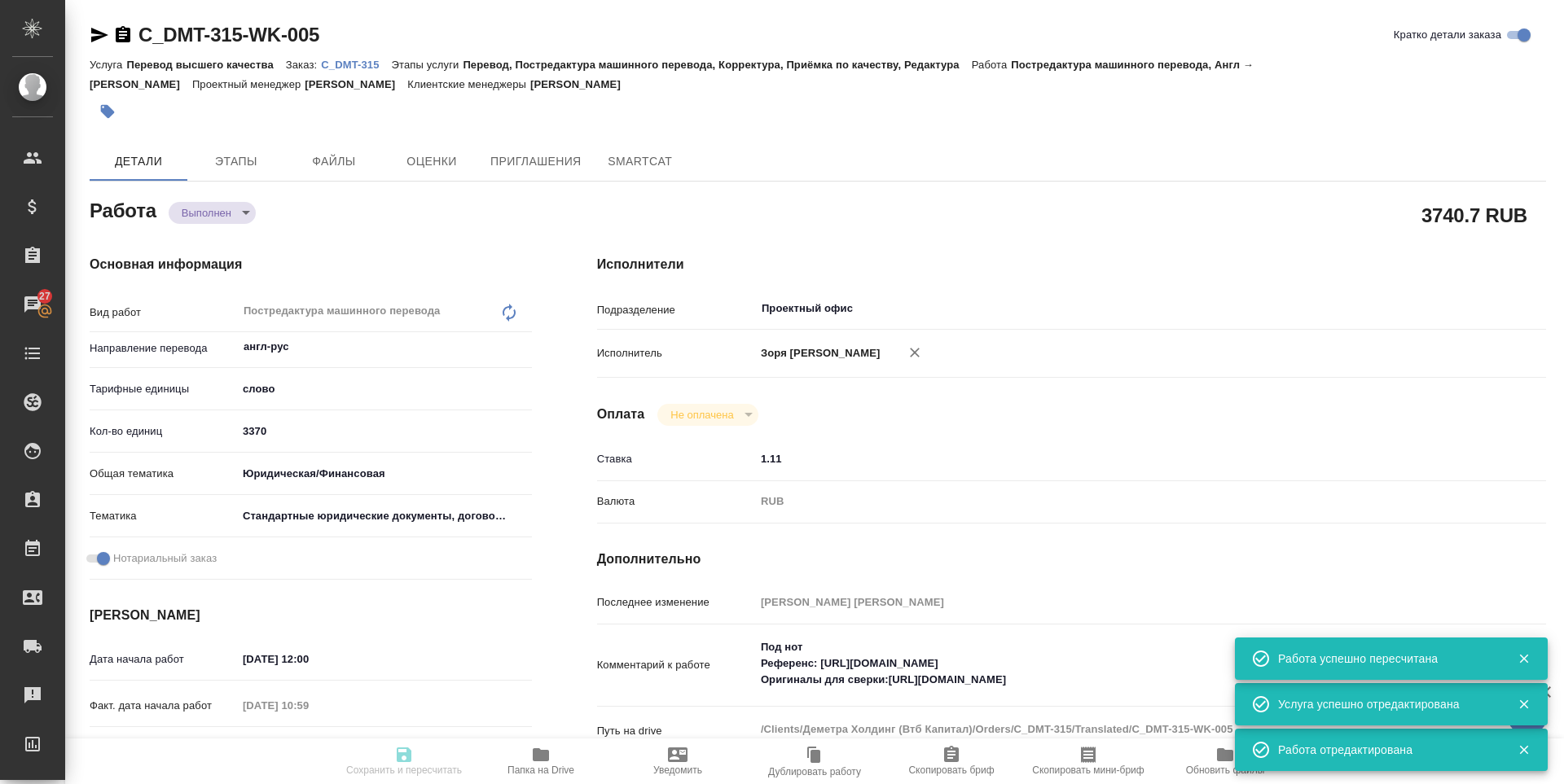
type input "12.09.2025 10:59"
type input "14.09.2025 12:00"
type input "12.09.2025 15:17"
type input "17.09.2025 12:00"
type input "Проектный офис"
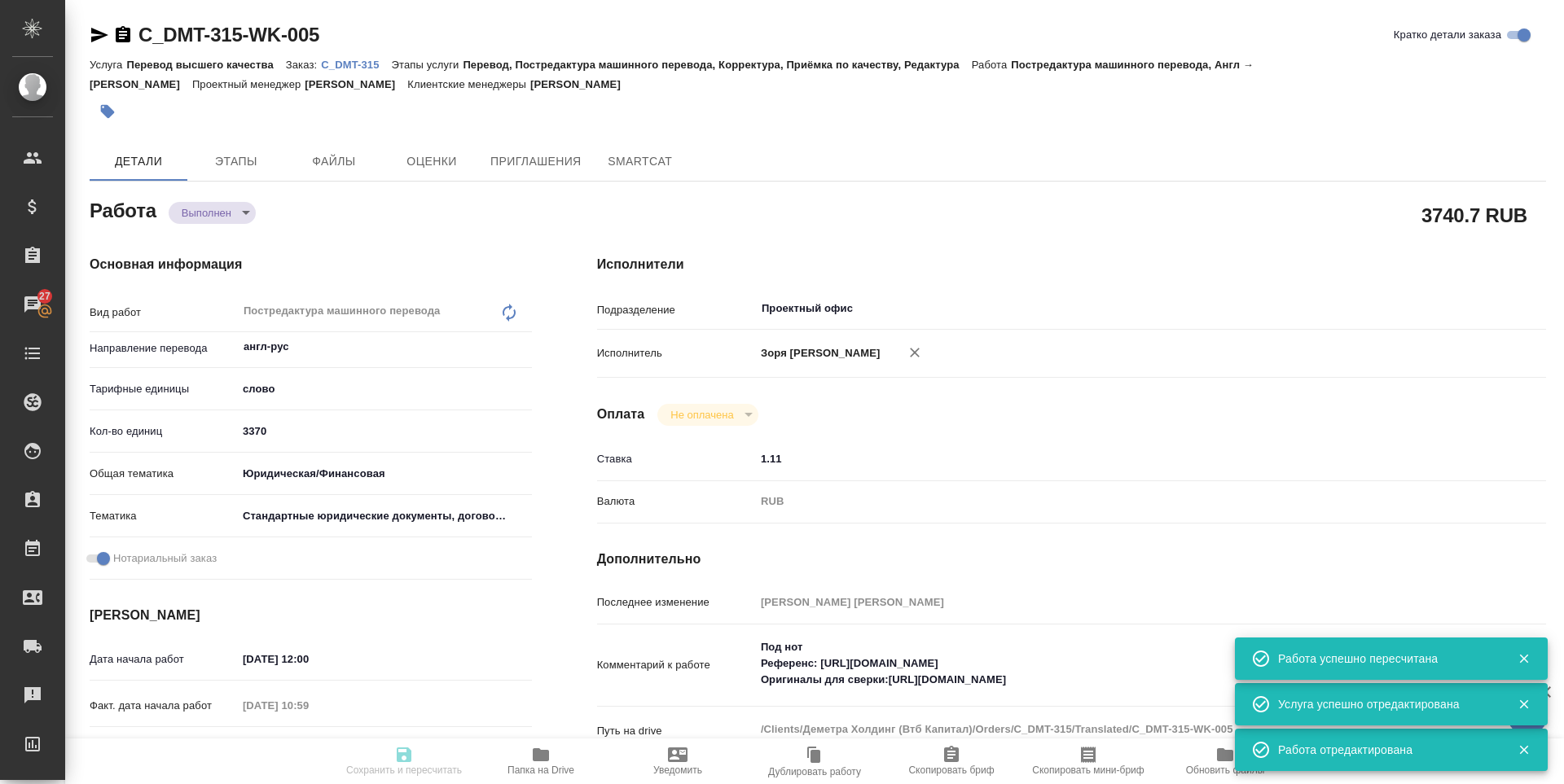
type input "notPayed"
type input "1.11"
type input "RUB"
type input "[PERSON_NAME] [PERSON_NAME]"
type textarea "Под нот Референс: https://drive.awatera.com/s/5q5zMw2XxdSRoFC Оригиналы для све…"
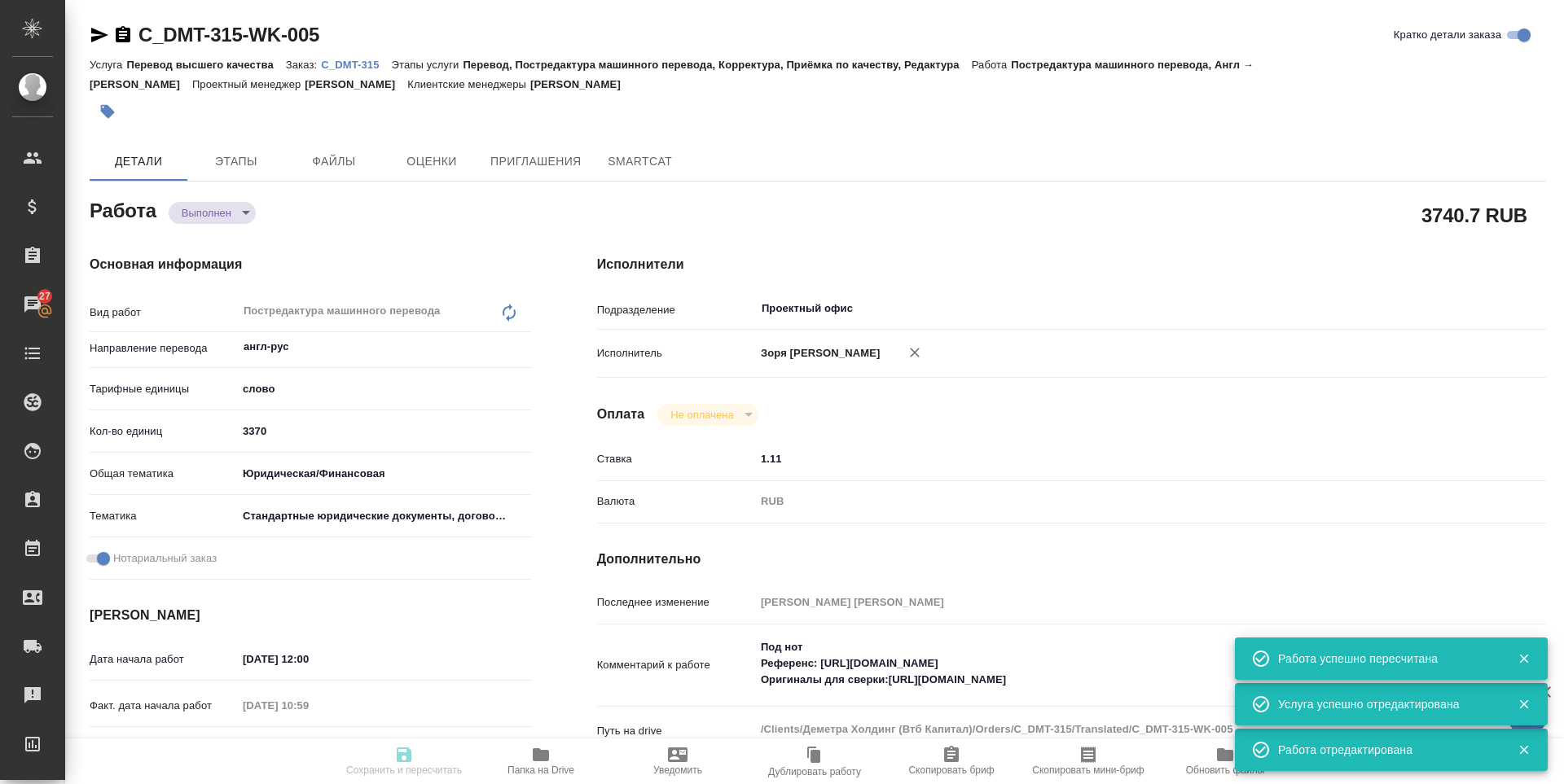
type textarea "x"
type textarea "/Clients/Деметра Холдинг (Втб Капитал)/Orders/C_DMT-315/Translated/C_DMT-315-WK…"
type textarea "x"
type input "C_DMT-315"
type input "Перевод высшего качества"
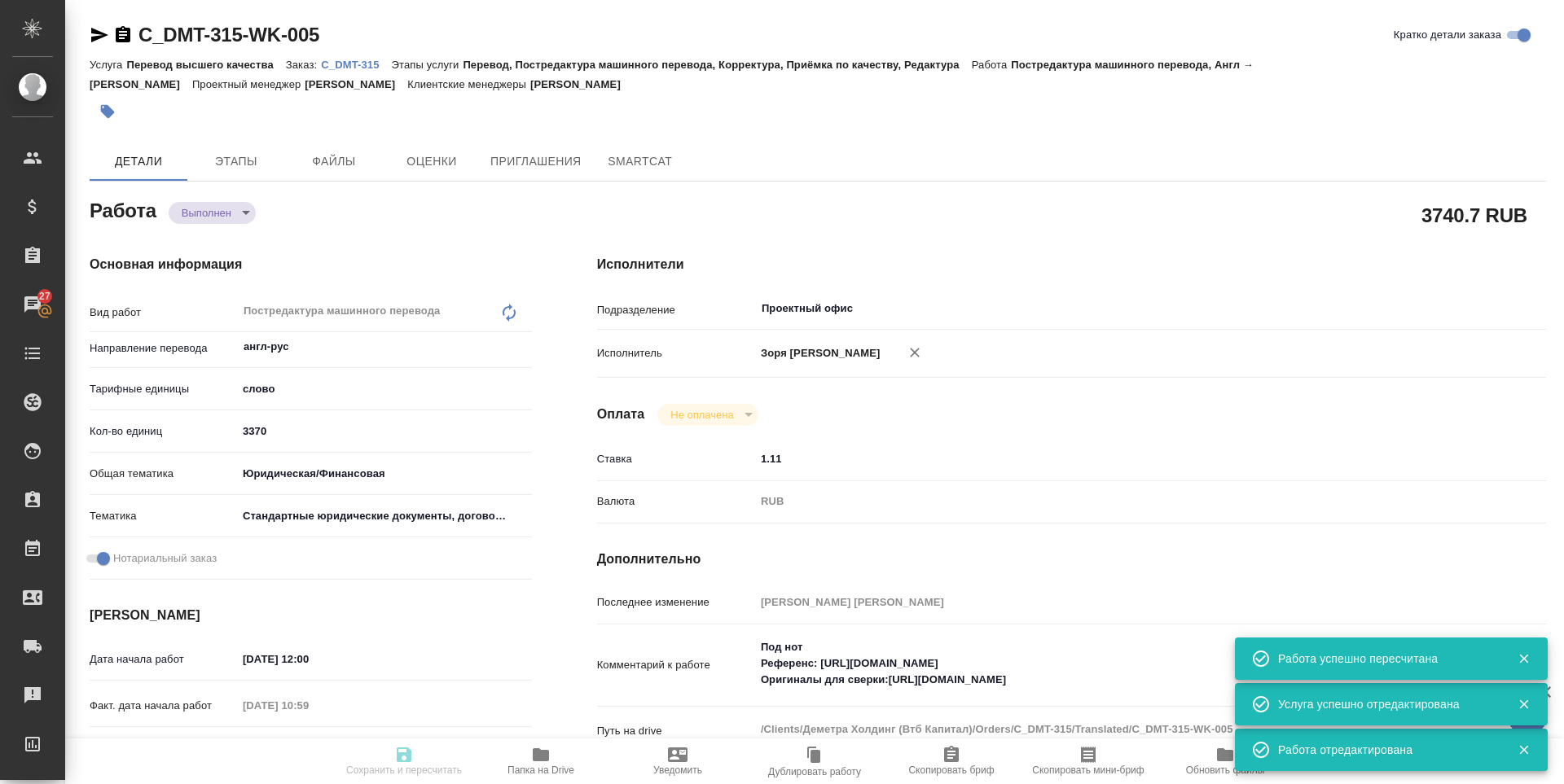
type input "Перевод, Постредактура машинного перевода, Корректура, Приёмка по качеству, Ред…"
type input "Димитриева Юлия"
type input "Заборова Александра"
type input "/Clients/Деметра Холдинг (Втб Капитал)/Orders/C_DMT-315"
type textarea "x"
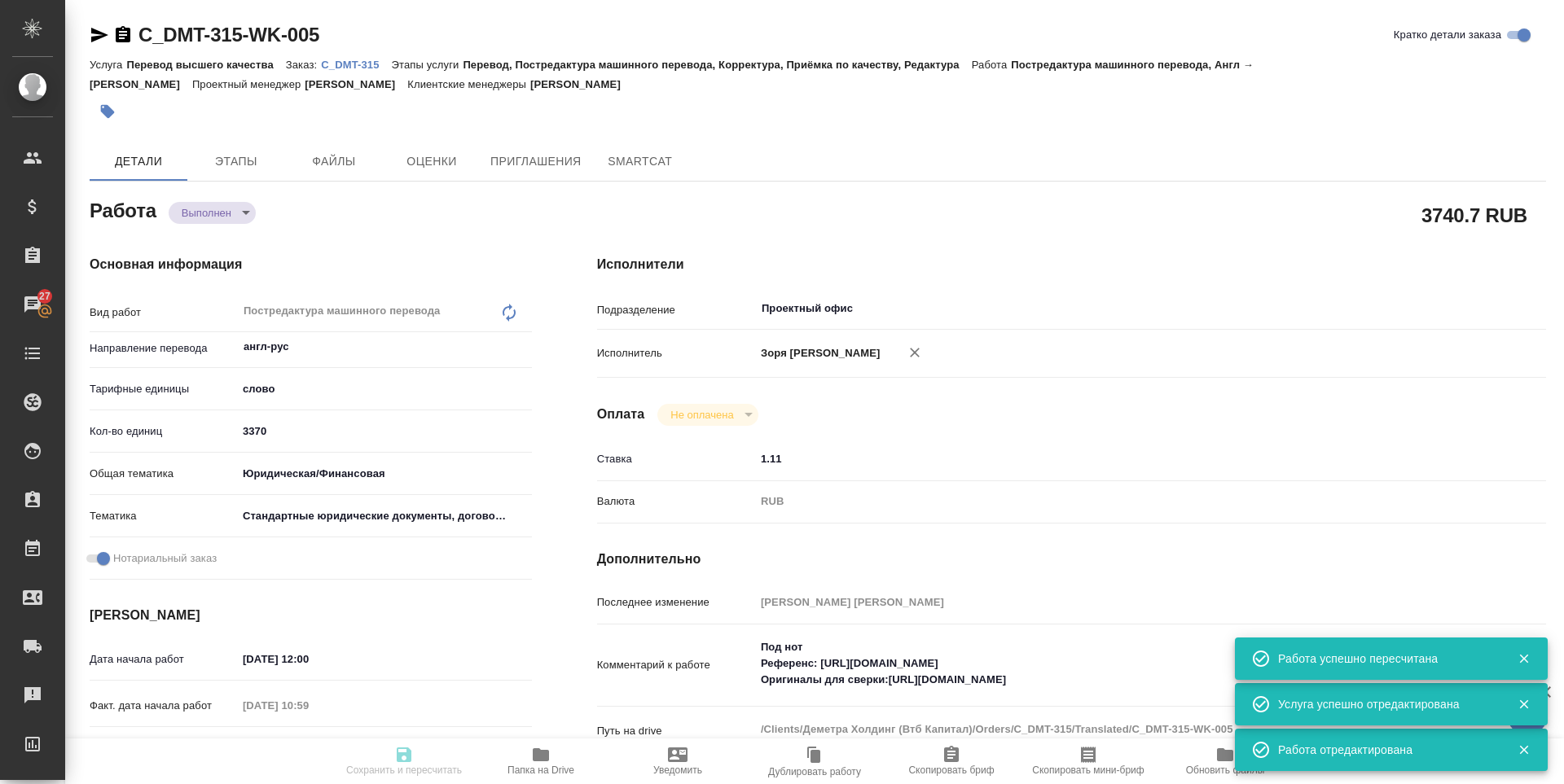
type textarea "x"
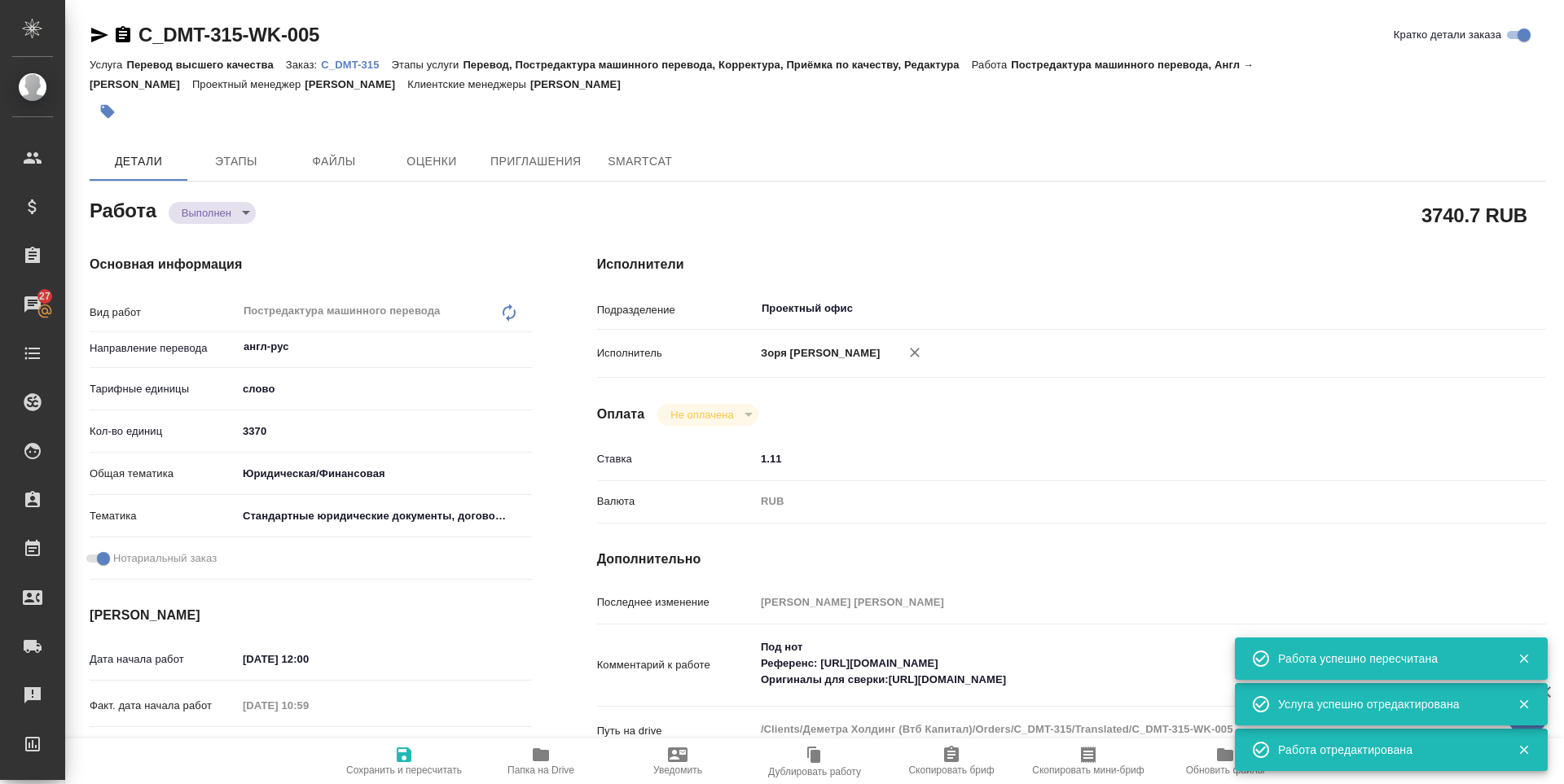
type textarea "x"
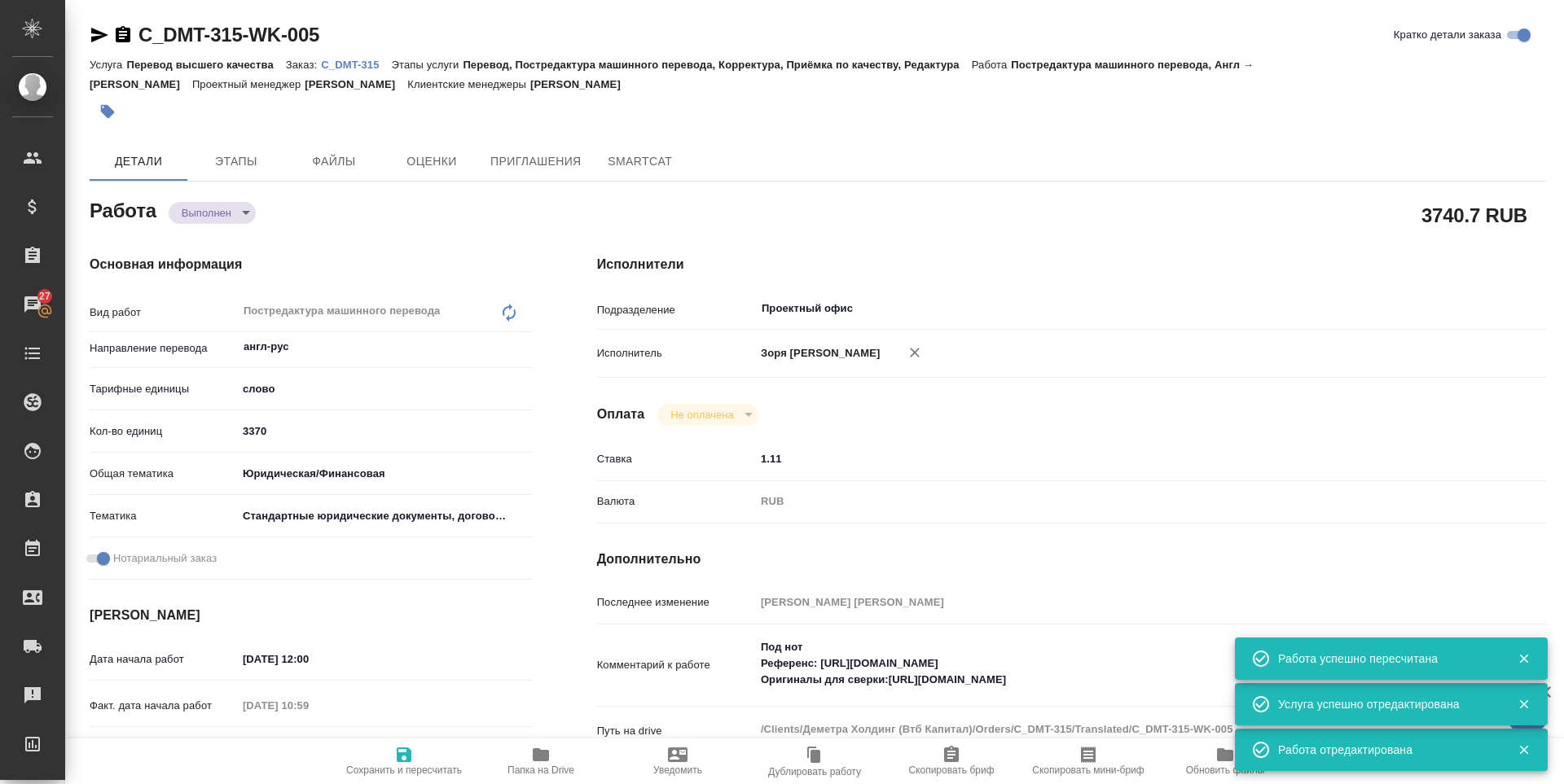
type textarea "x"
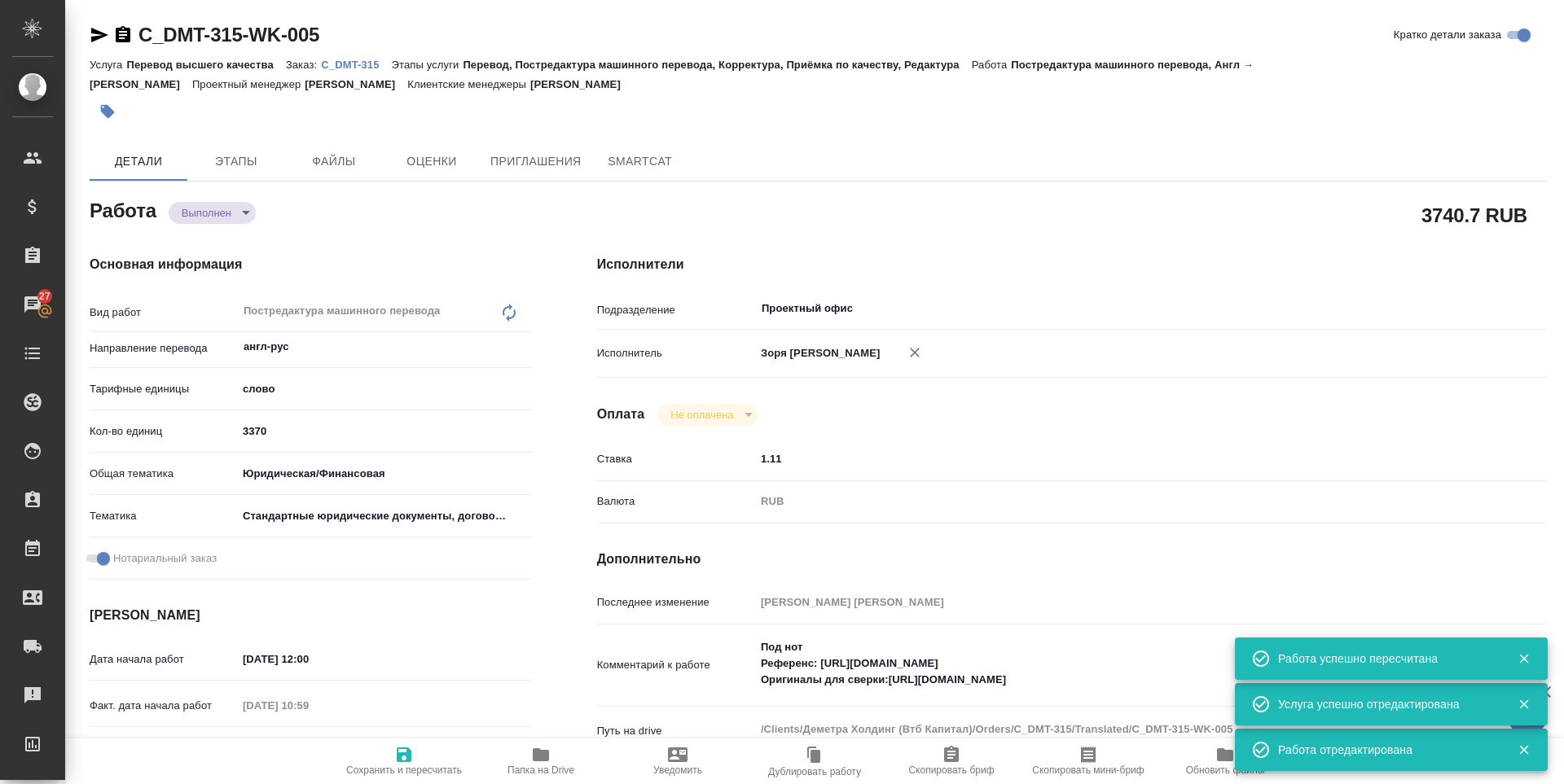
type textarea "x"
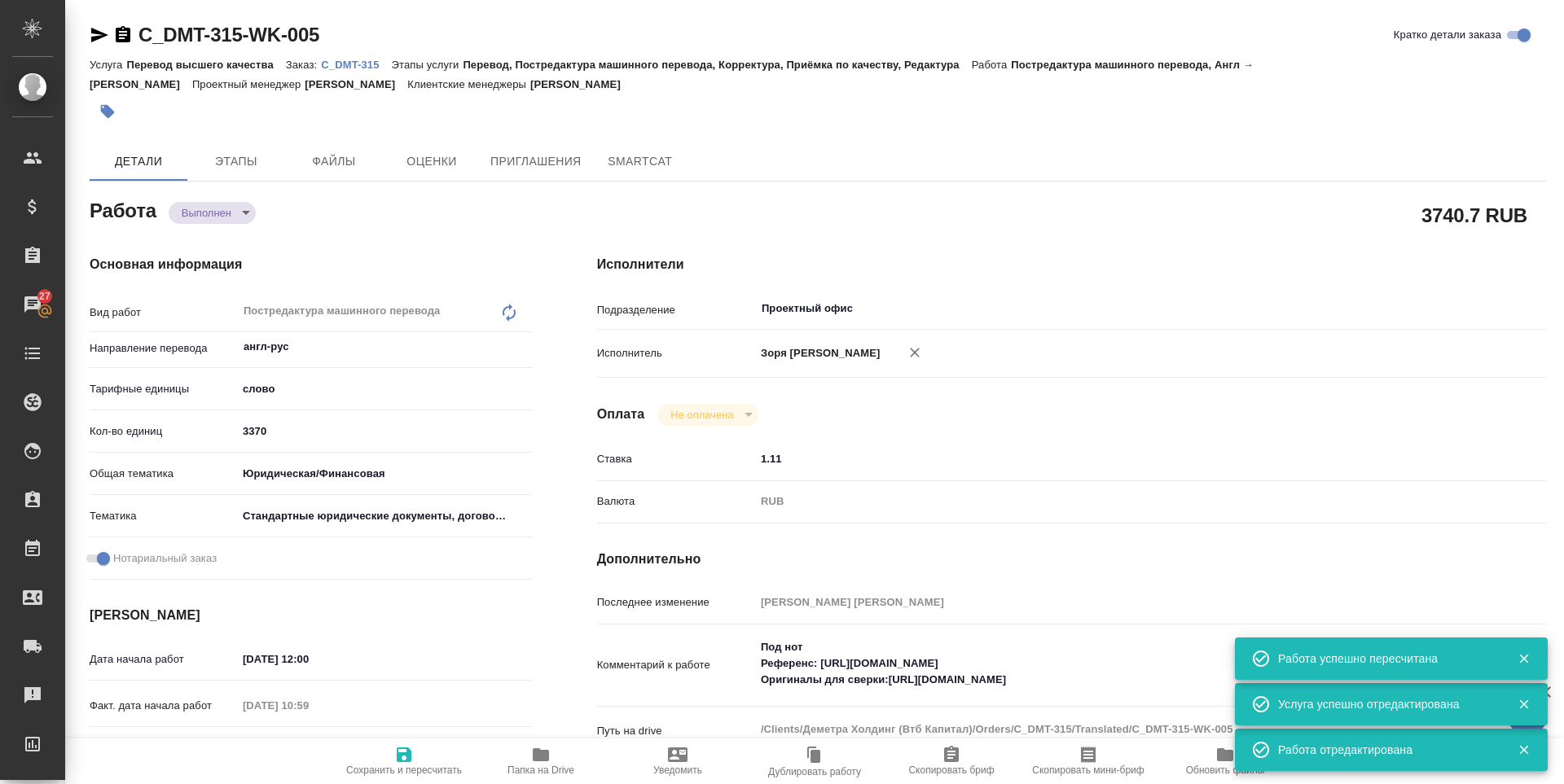
type textarea "x"
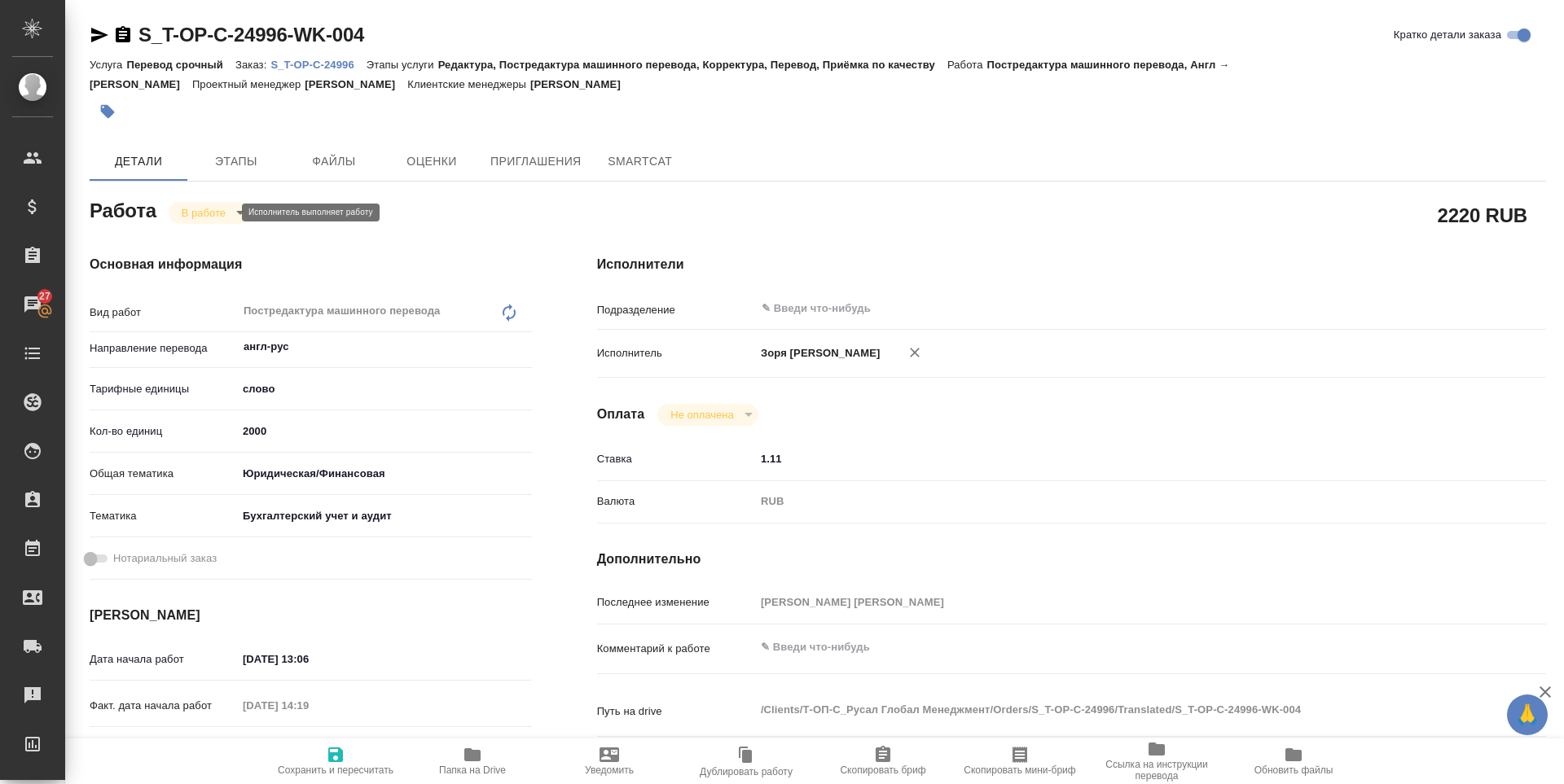
click at [198, 212] on body "🙏 .cls-1 fill:#fff; AWATERA Zoria Tatiana Клиенты Спецификации Заказы 27 Чаты T…" at bounding box center [782, 392] width 1564 height 784
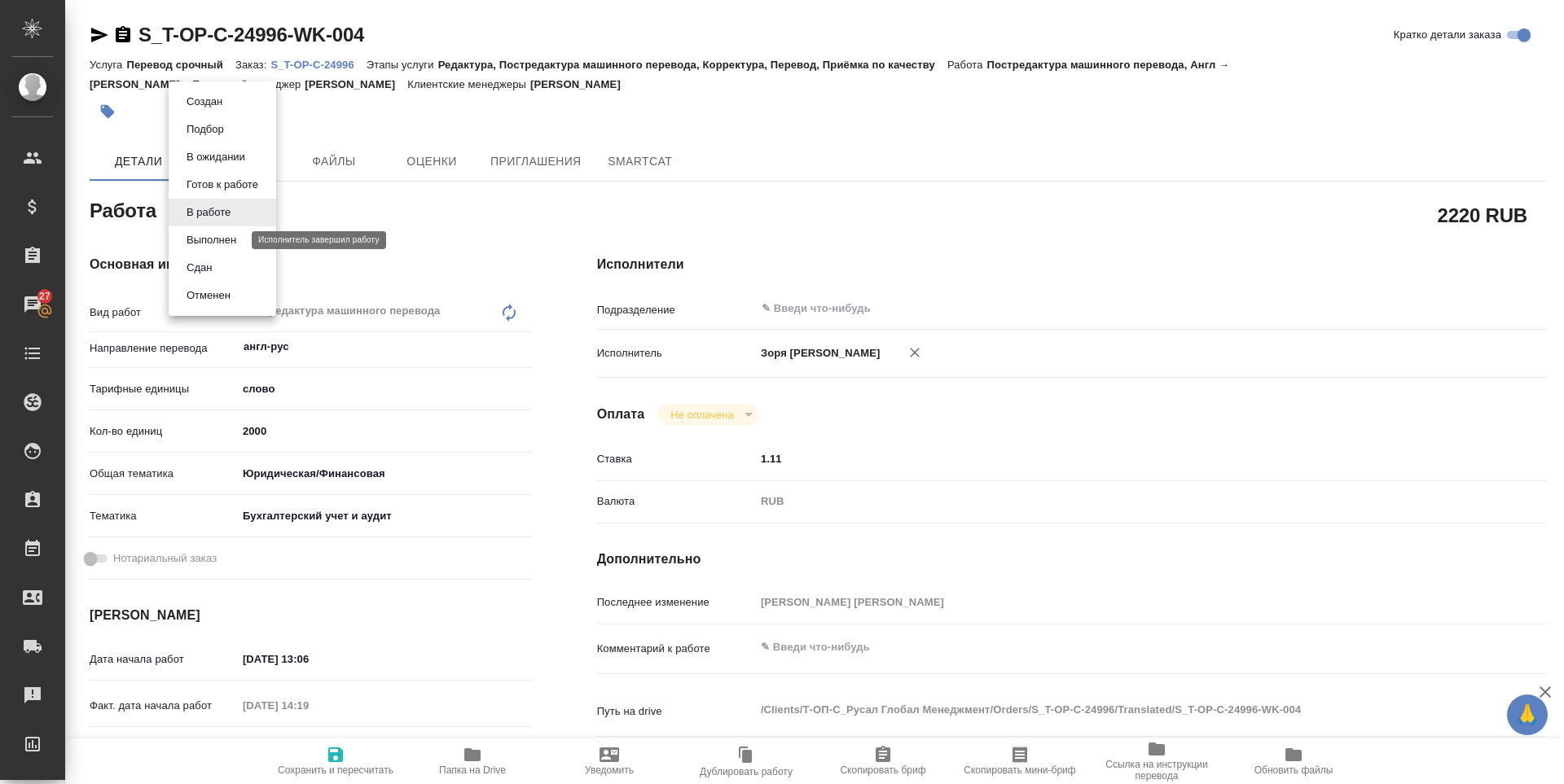
click at [208, 237] on button "Выполнен" at bounding box center [211, 240] width 59 height 18
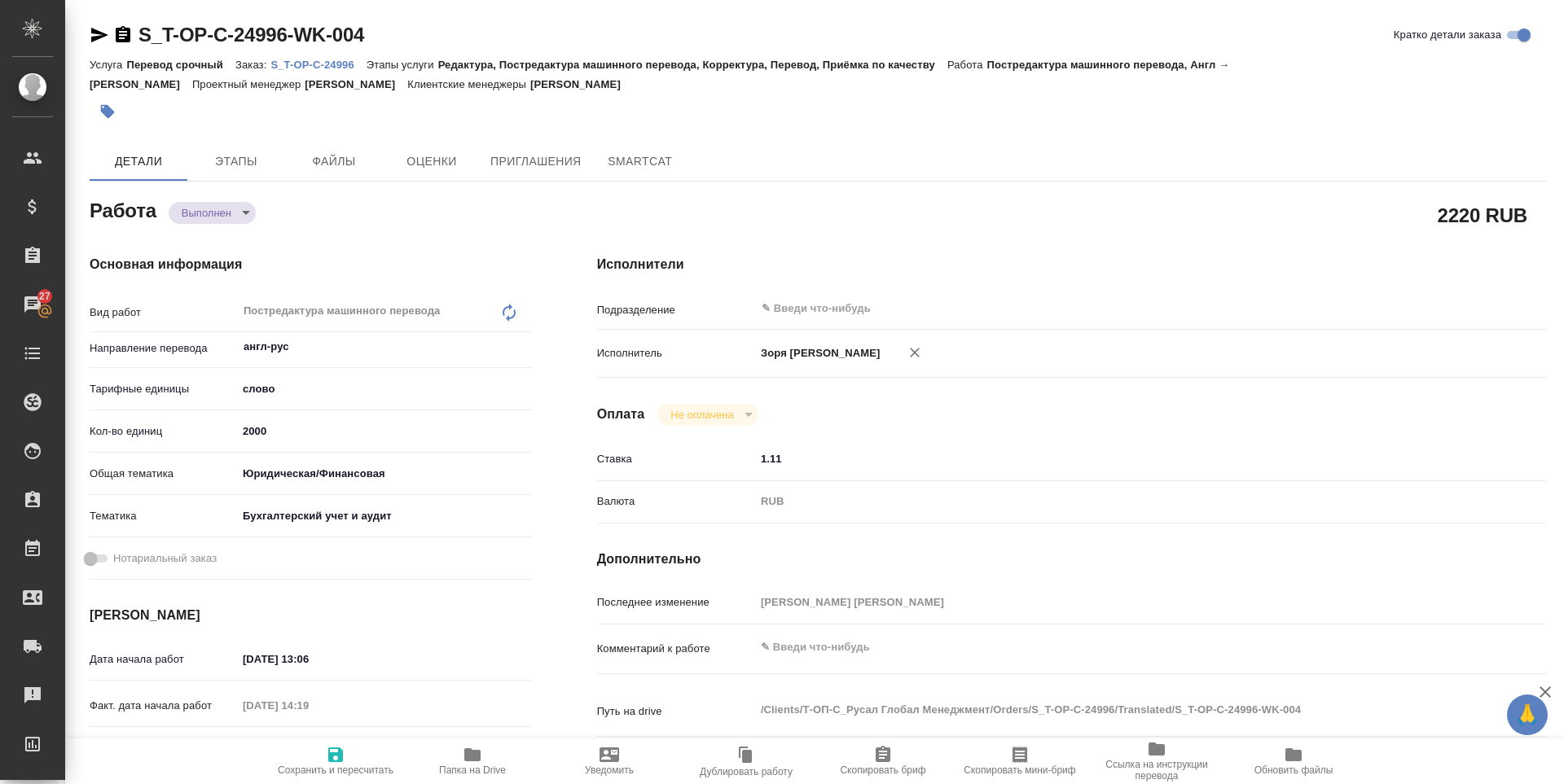
type textarea "x"
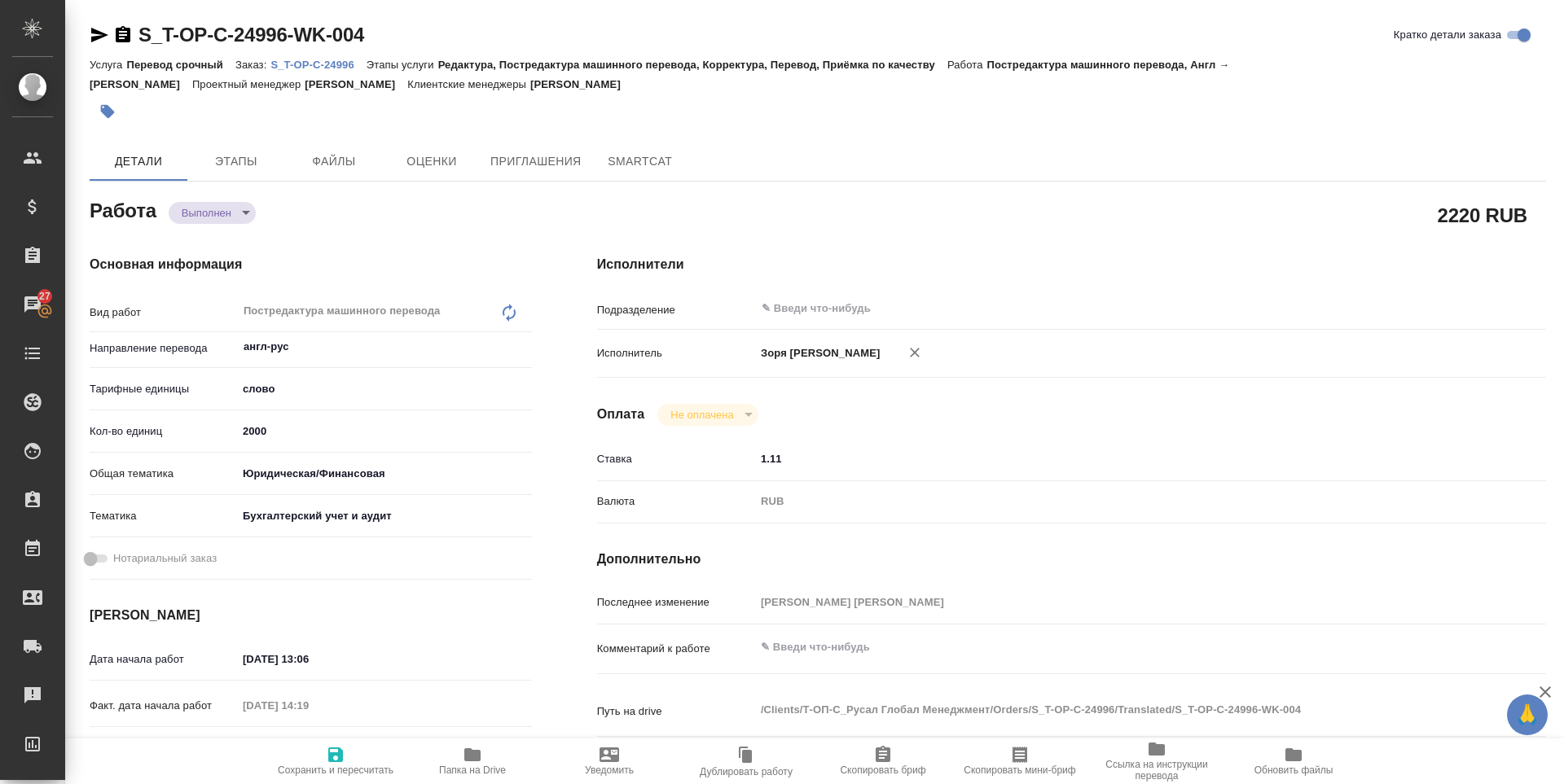
type textarea "x"
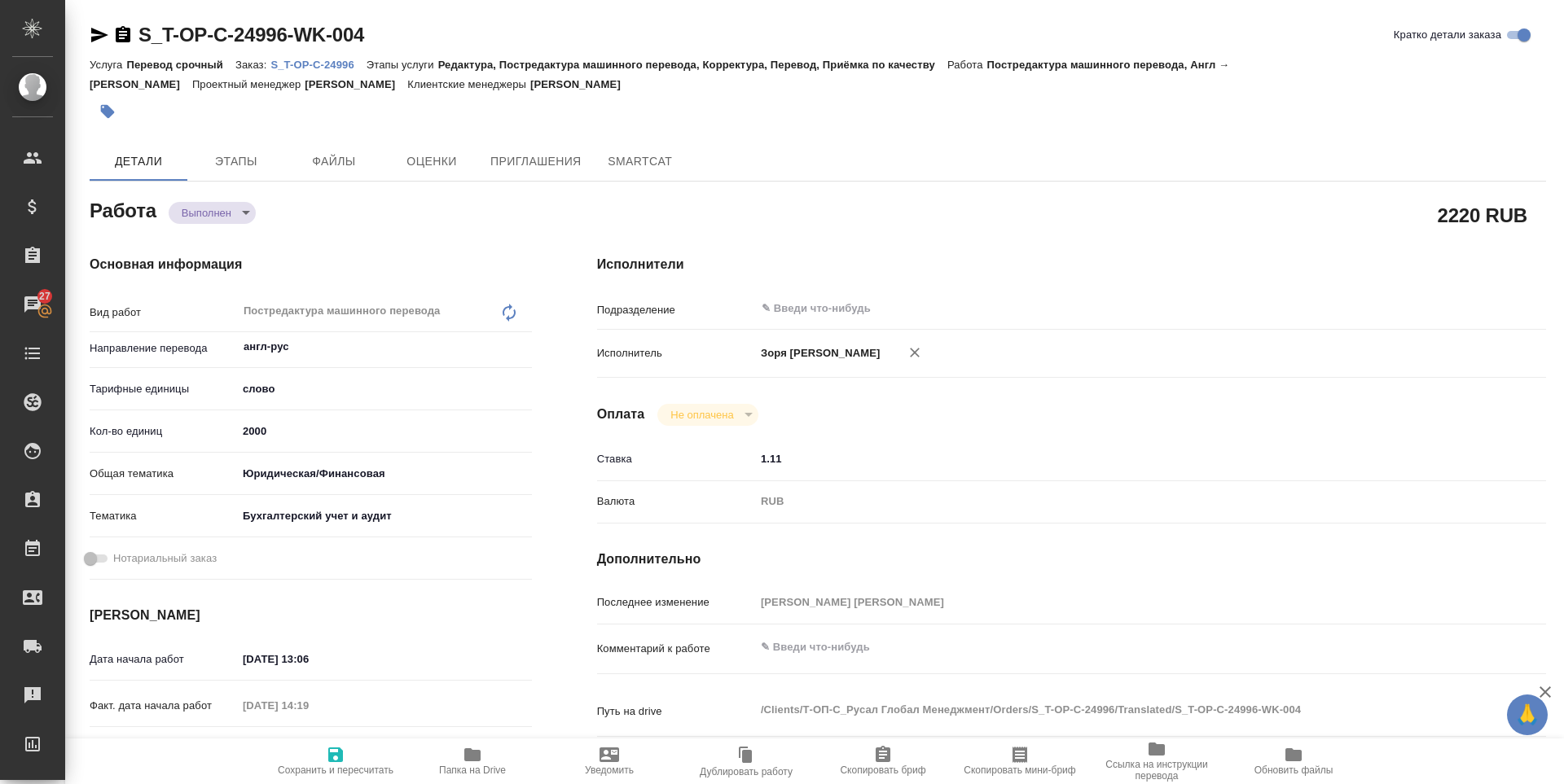
type textarea "x"
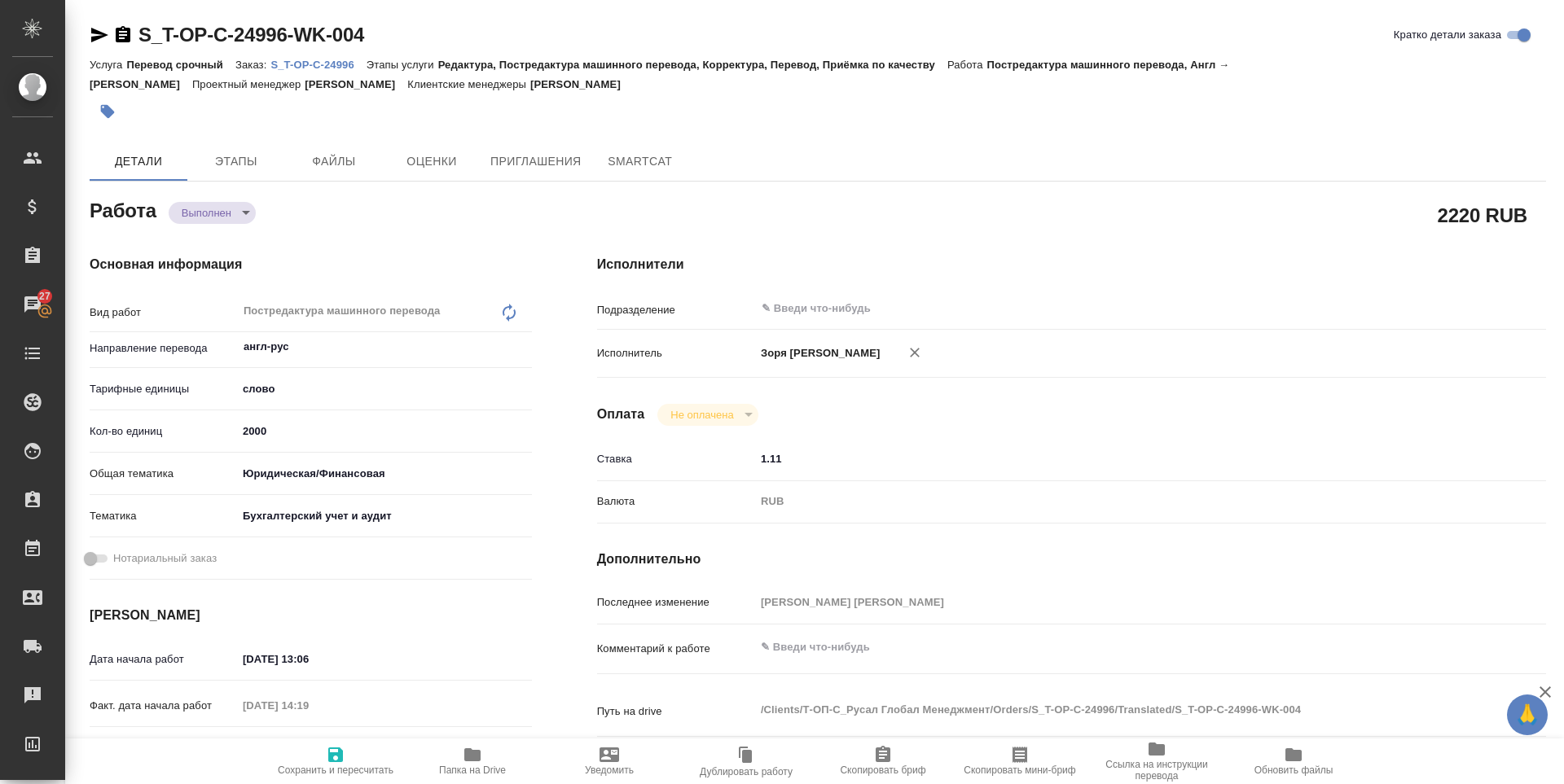
click at [237, 211] on body "🙏 .cls-1 fill:#fff; AWATERA Zoria Tatiana Клиенты Спецификации Заказы 27 Чаты T…" at bounding box center [782, 392] width 1564 height 784
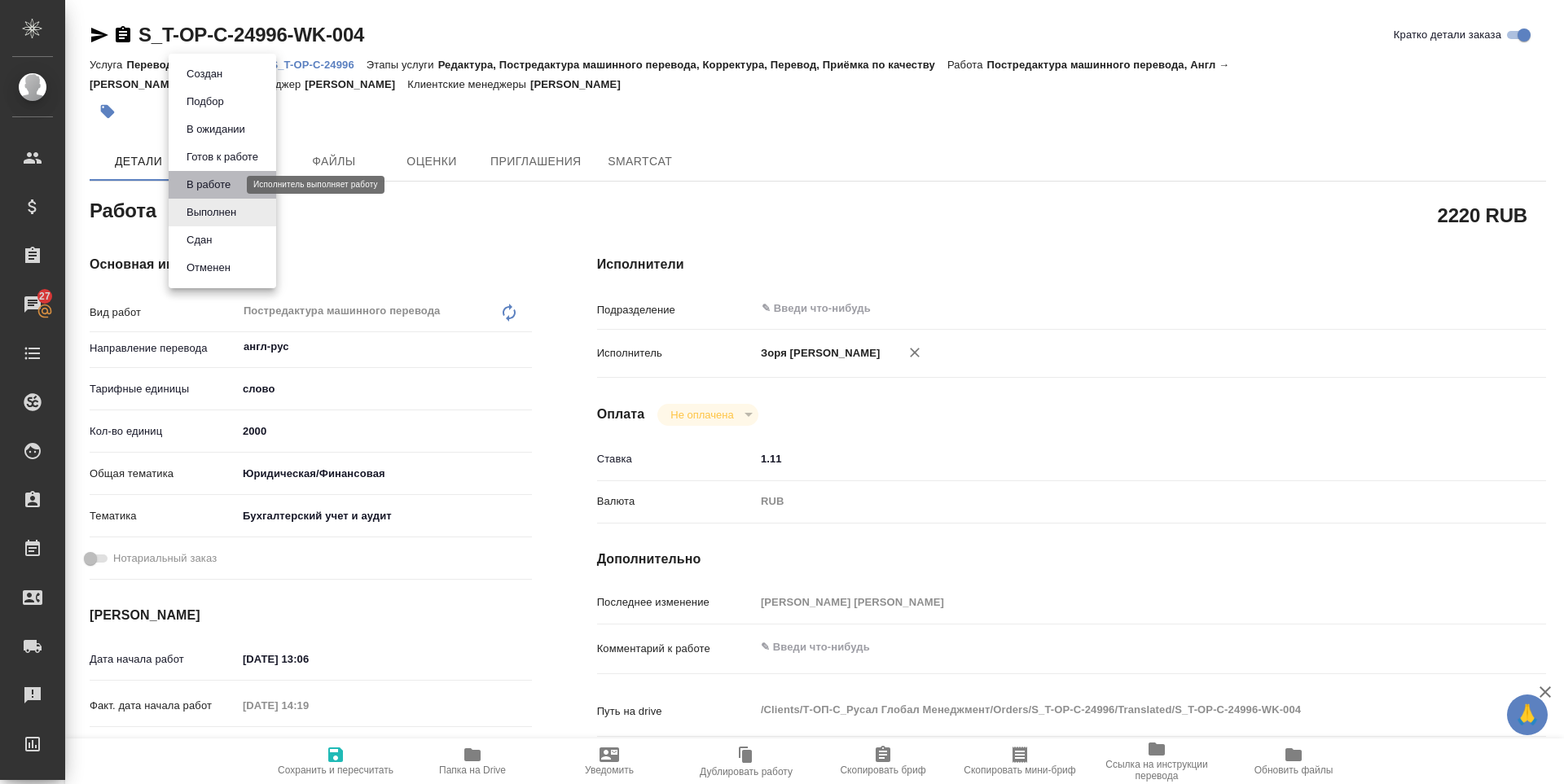
click at [220, 178] on button "В работе" at bounding box center [208, 184] width 54 height 18
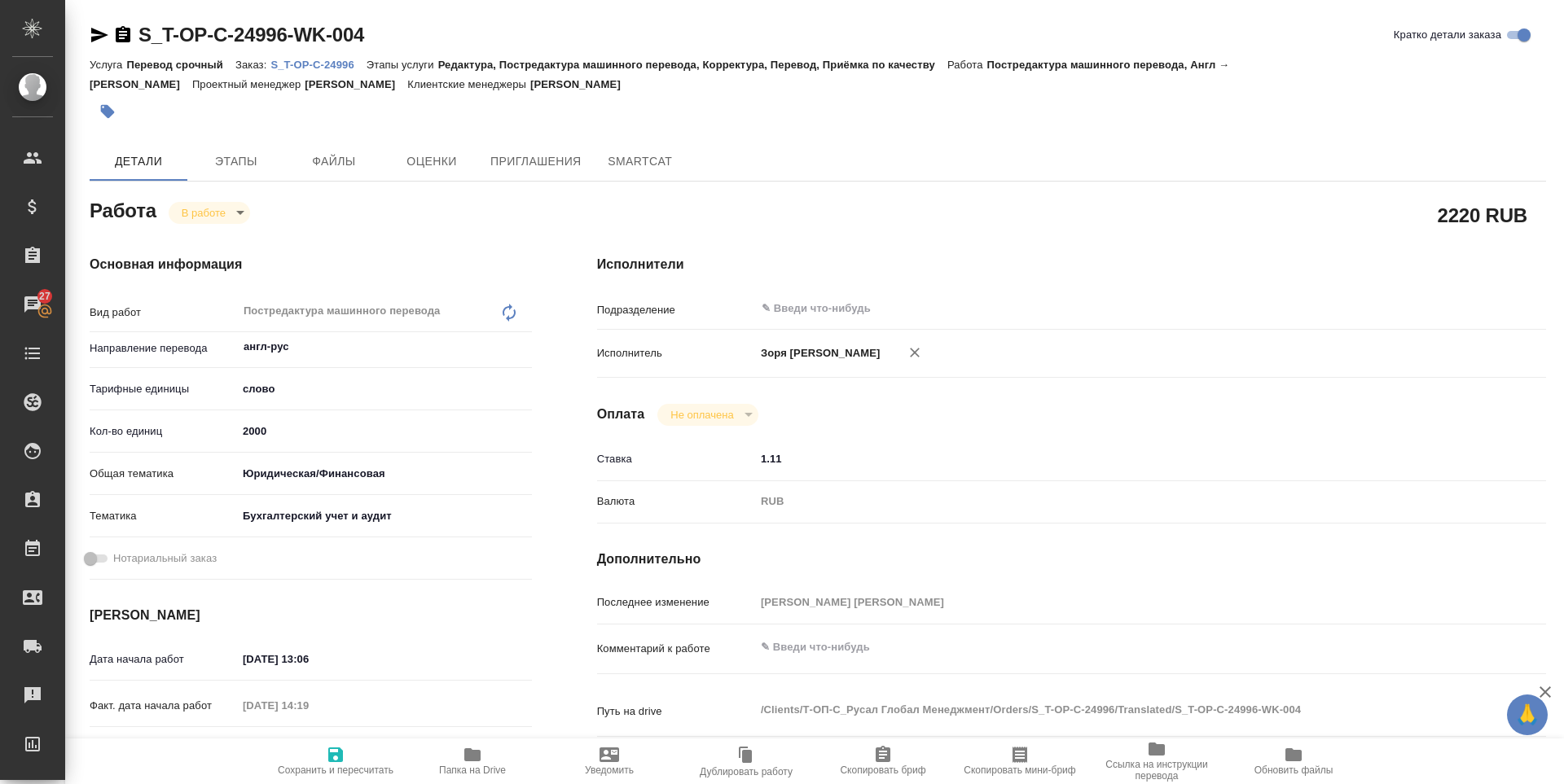
type textarea "x"
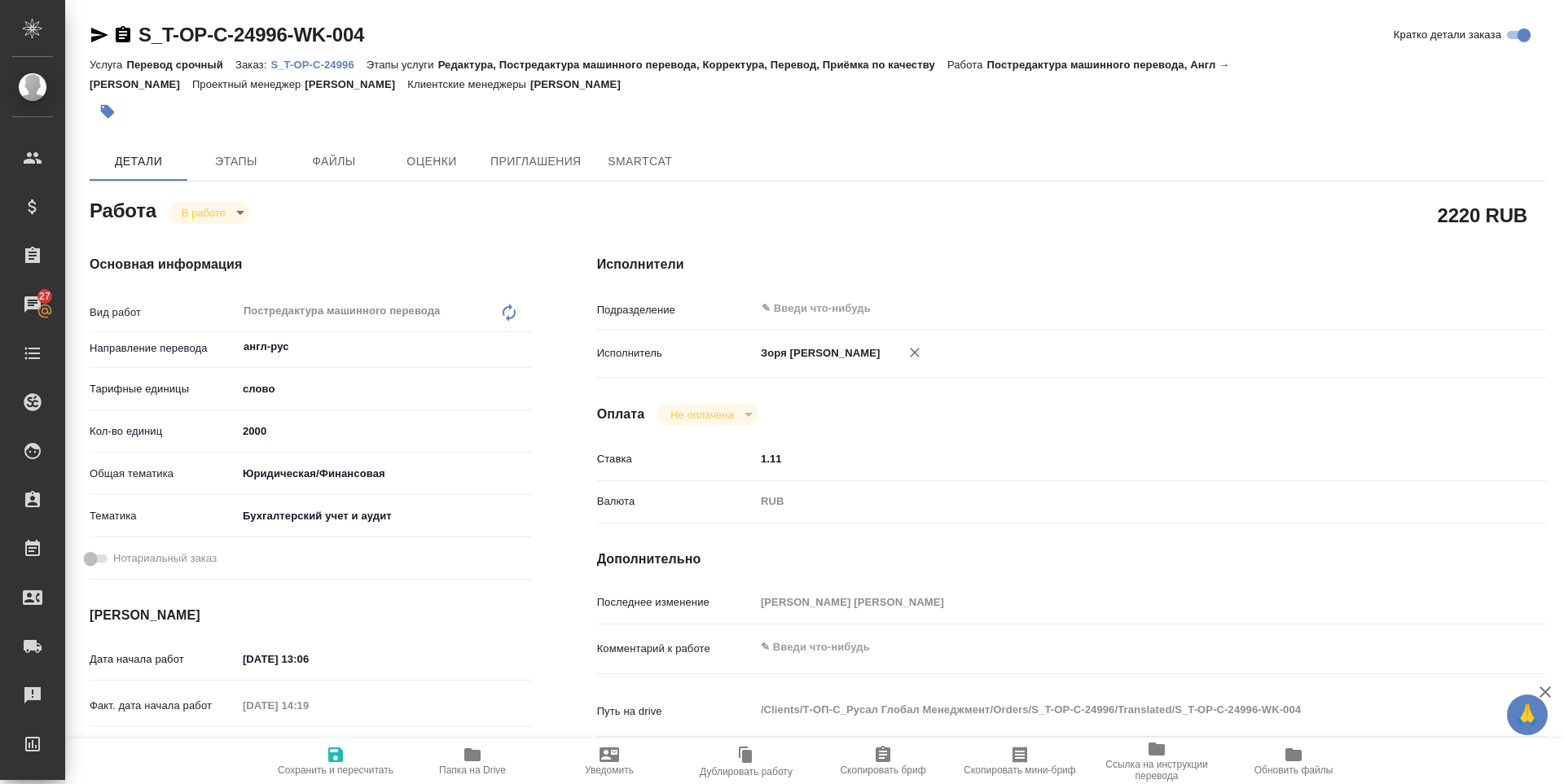
type textarea "x"
